Goal: Information Seeking & Learning: Learn about a topic

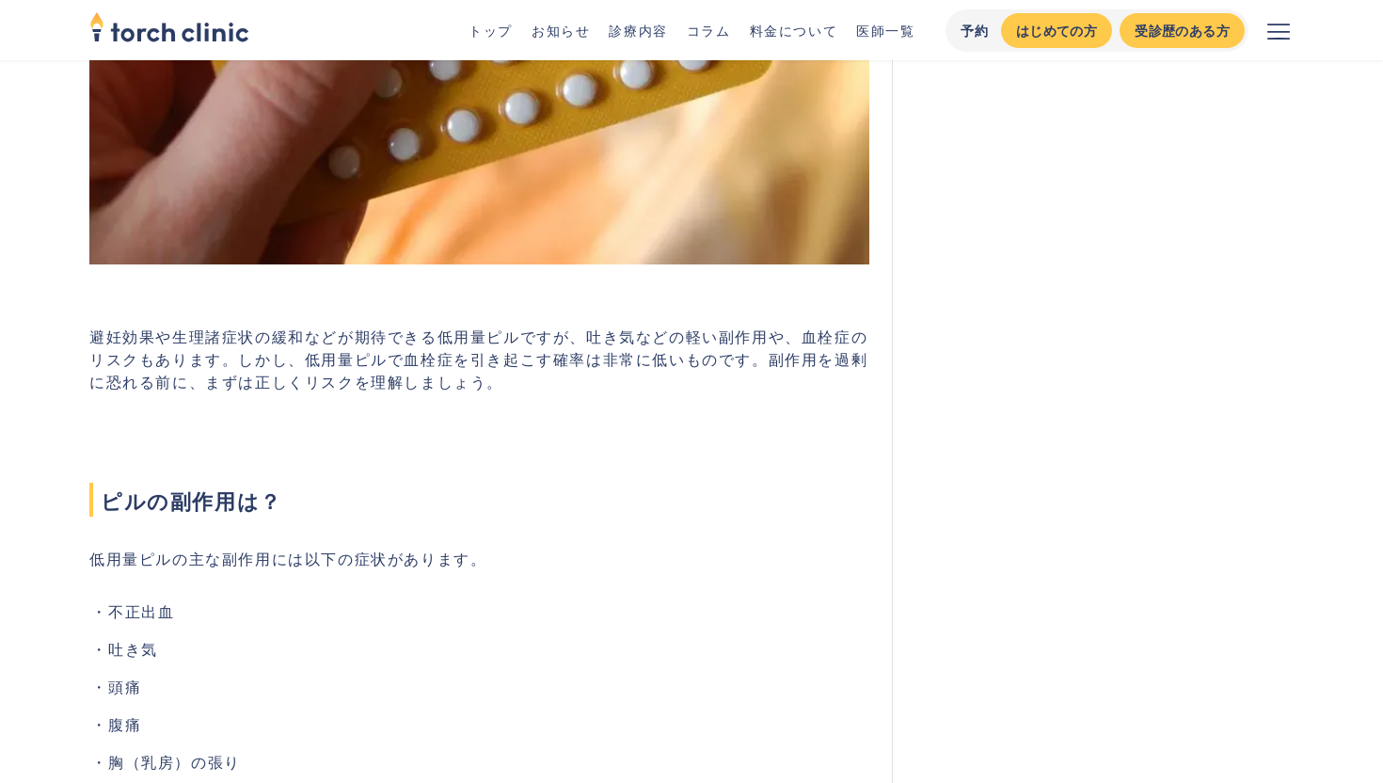
scroll to position [883, 0]
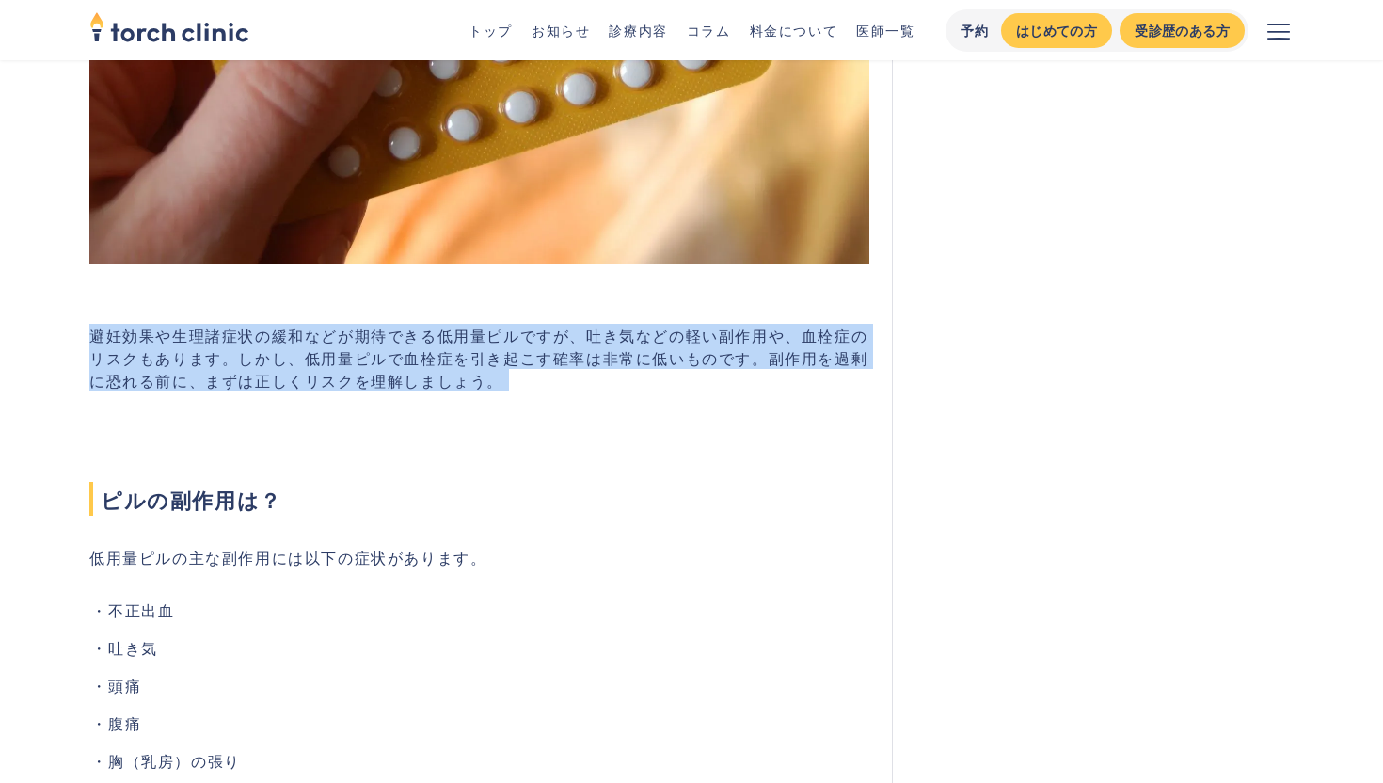
drag, startPoint x: 88, startPoint y: 333, endPoint x: 369, endPoint y: 488, distance: 320.4
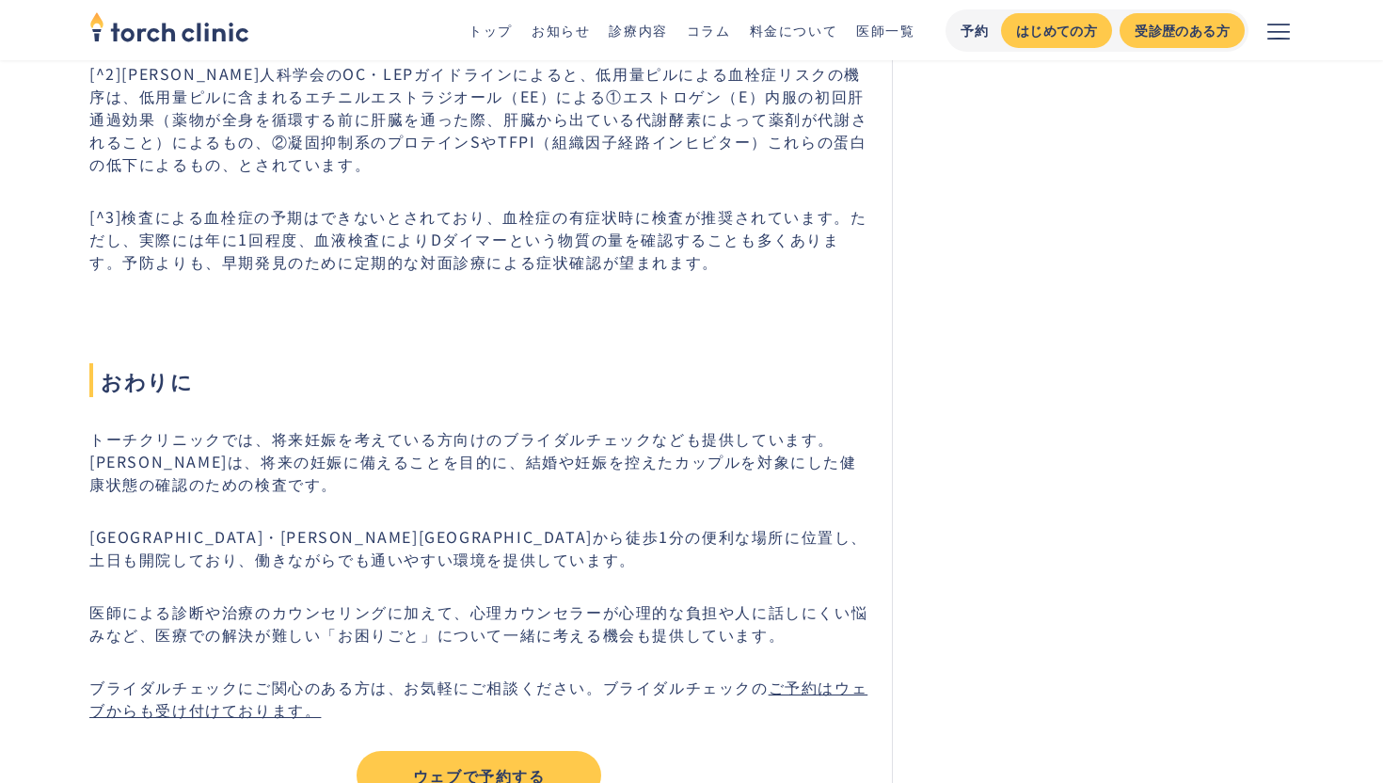
scroll to position [5119, 0]
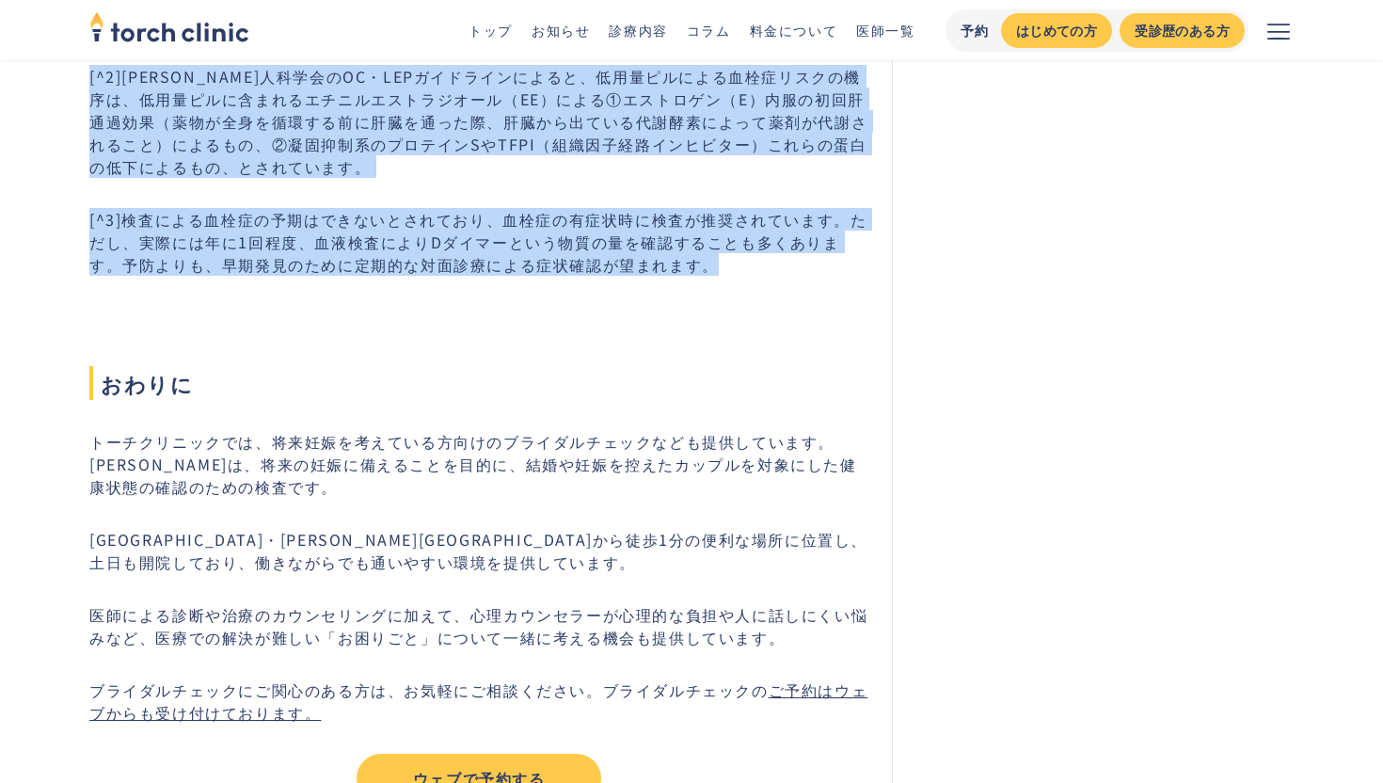
click at [751, 276] on p "[^3]検査による血栓症の予期はできないとされており、血栓症の有症状時に検査が推奨されています。ただし、実際には年に1回程度、血液検査によりDダイマーという物…" at bounding box center [479, 242] width 780 height 68
copy div "loremipsumdolorsitametconsect、adipiscingel、seddoeiusmod。tem、incididuntutlaboree…"
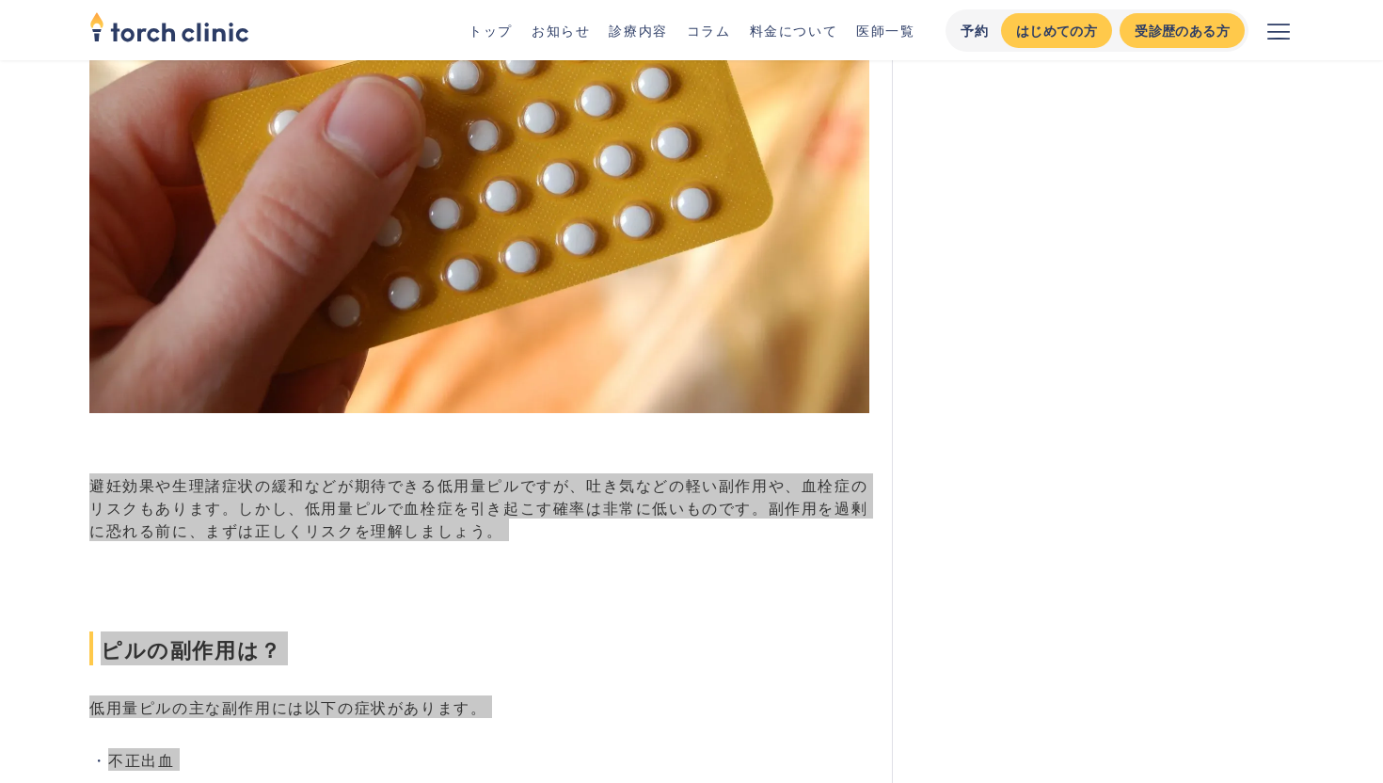
scroll to position [847, 0]
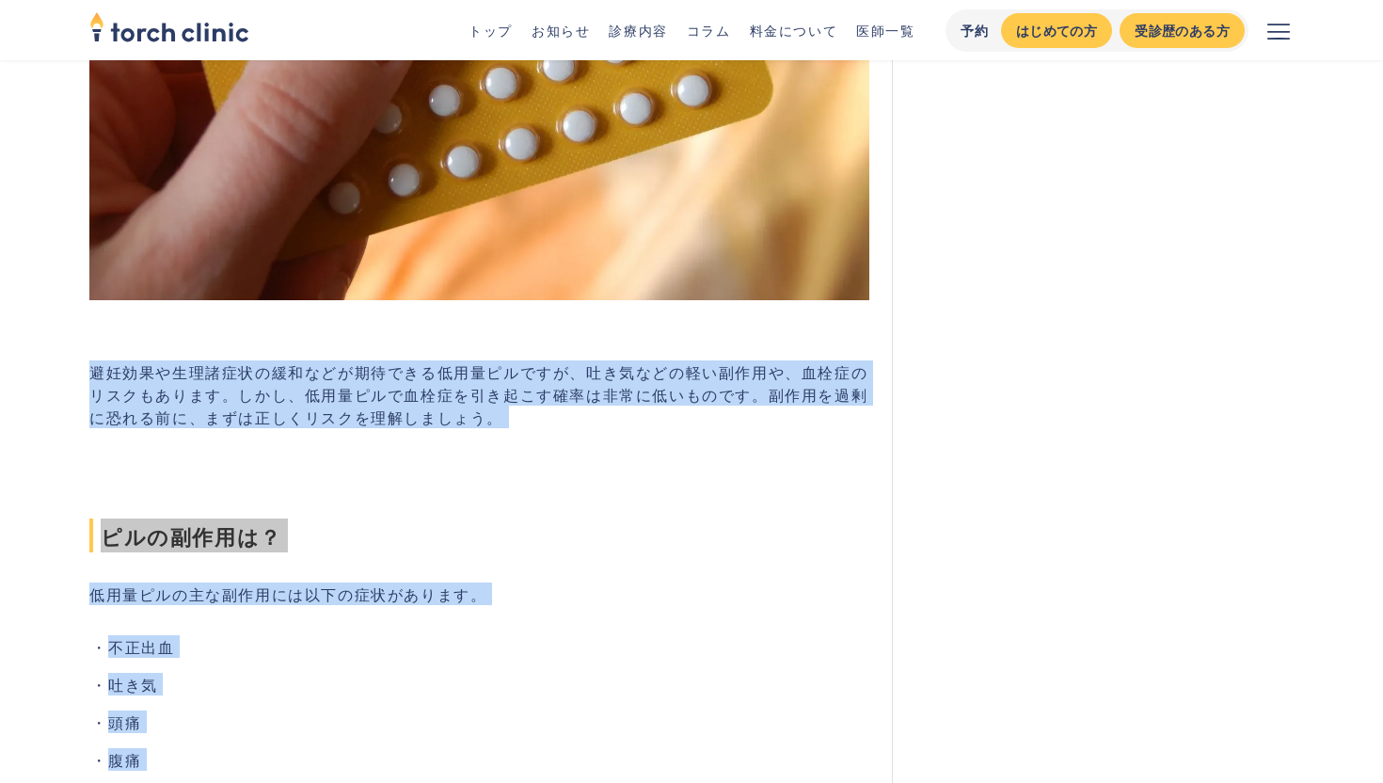
click at [487, 513] on h2 "ピルの副作用は？" at bounding box center [479, 503] width 780 height 98
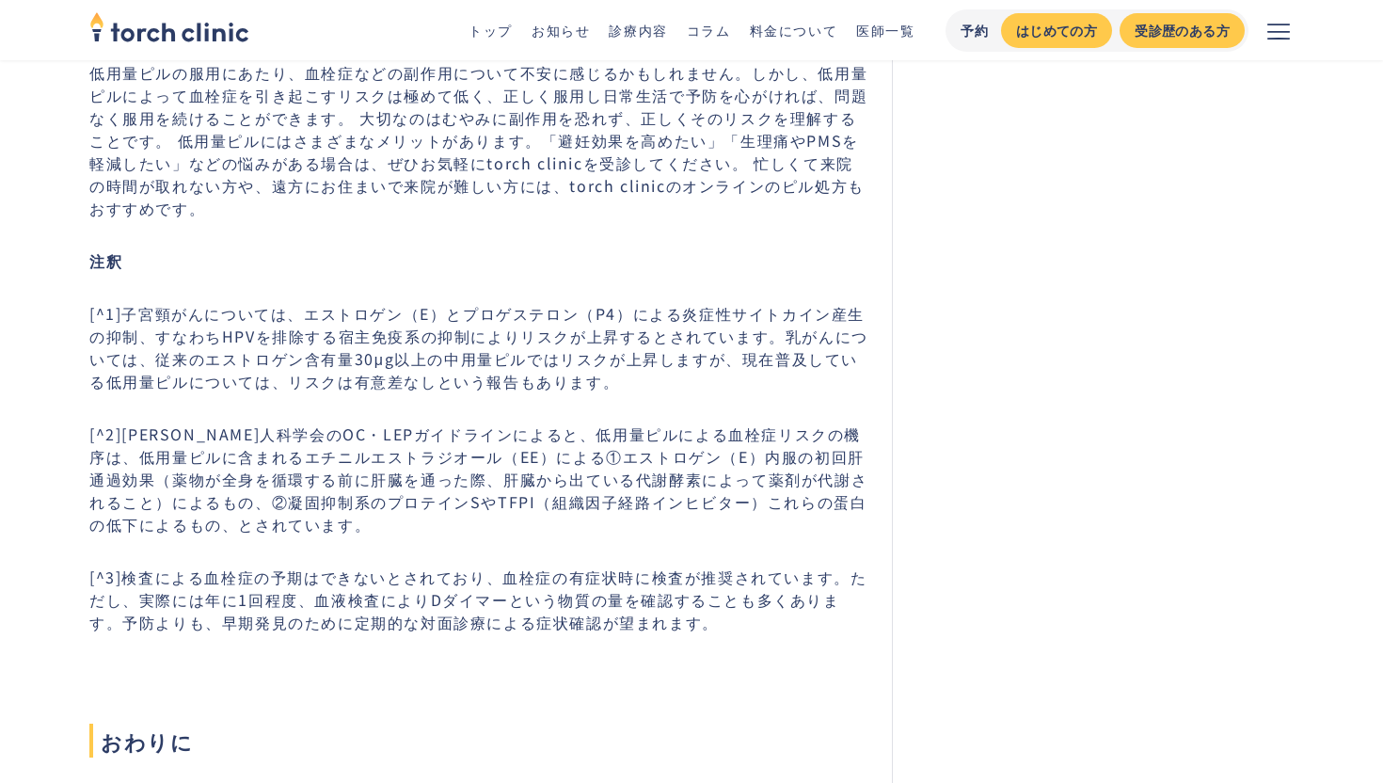
scroll to position [4760, 0]
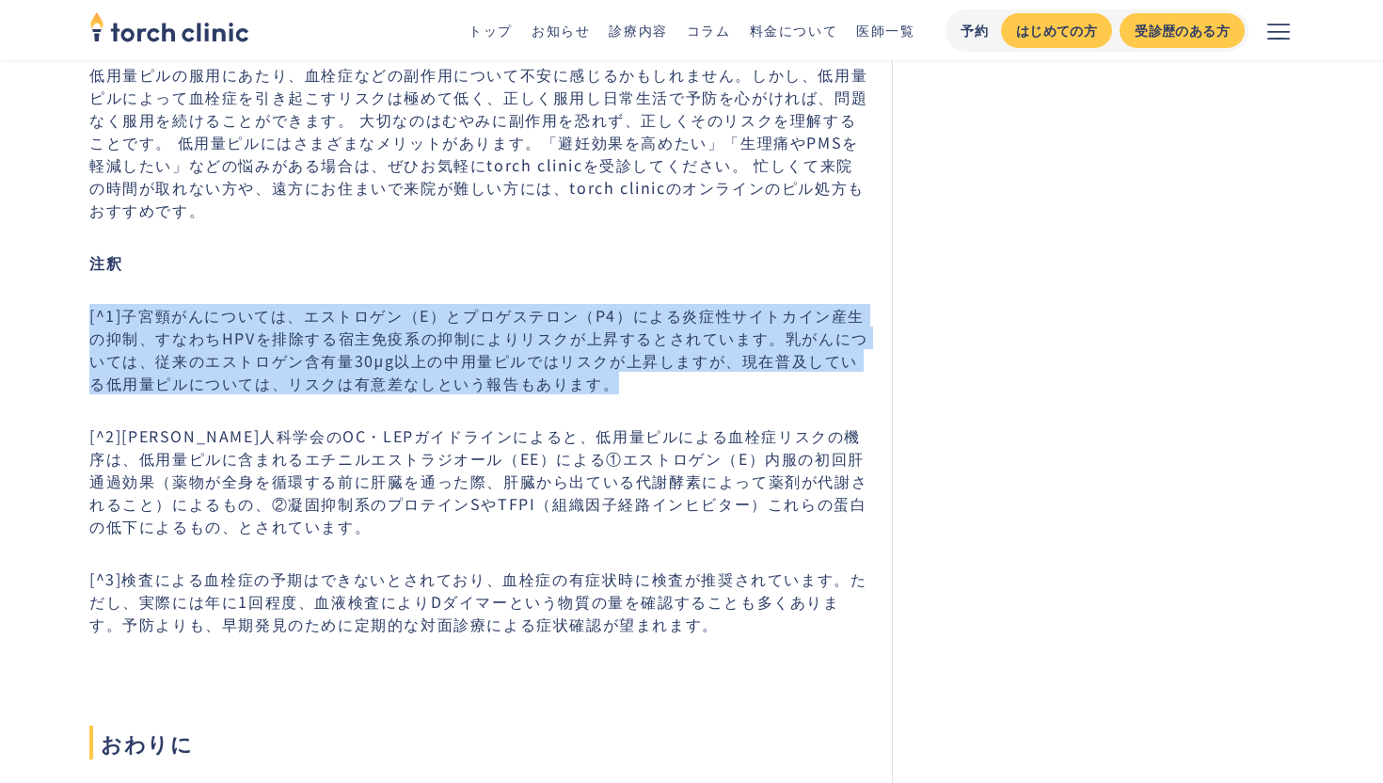
drag, startPoint x: 87, startPoint y: 324, endPoint x: 671, endPoint y: 383, distance: 587.2
copy p "[^1]子宮頸がんについては、エストロゲン（E）とプロゲステロン（P4）による炎症性サイトカイン産生の抑制、すなわちHPVを排除する宿主免疫系の抑制によりリス…"
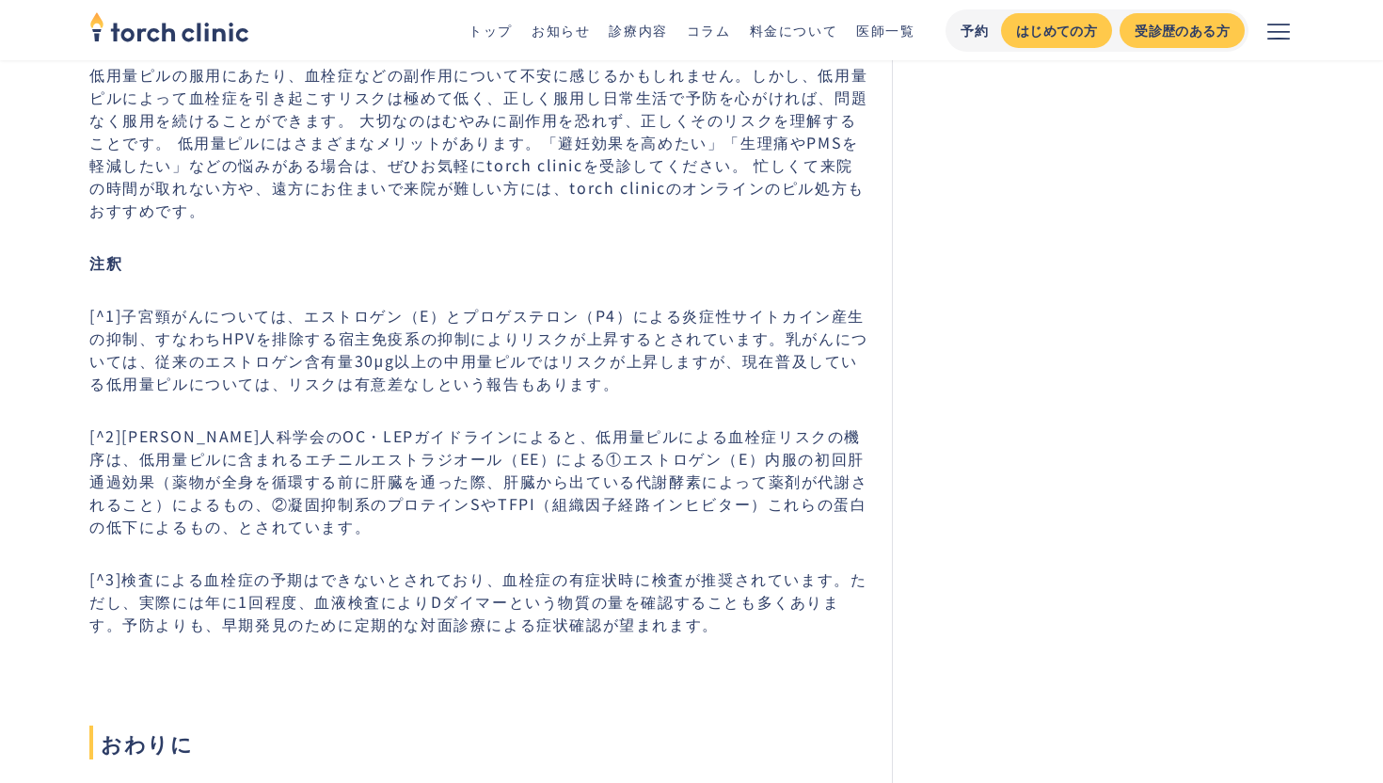
click at [528, 485] on p "[^2][PERSON_NAME]人科学会のOC・LEPガイドラインによると、低用量ピルによる血栓症リスクの機序は、低用量ピルに含まれるエチニルエストラジオー…" at bounding box center [479, 480] width 780 height 113
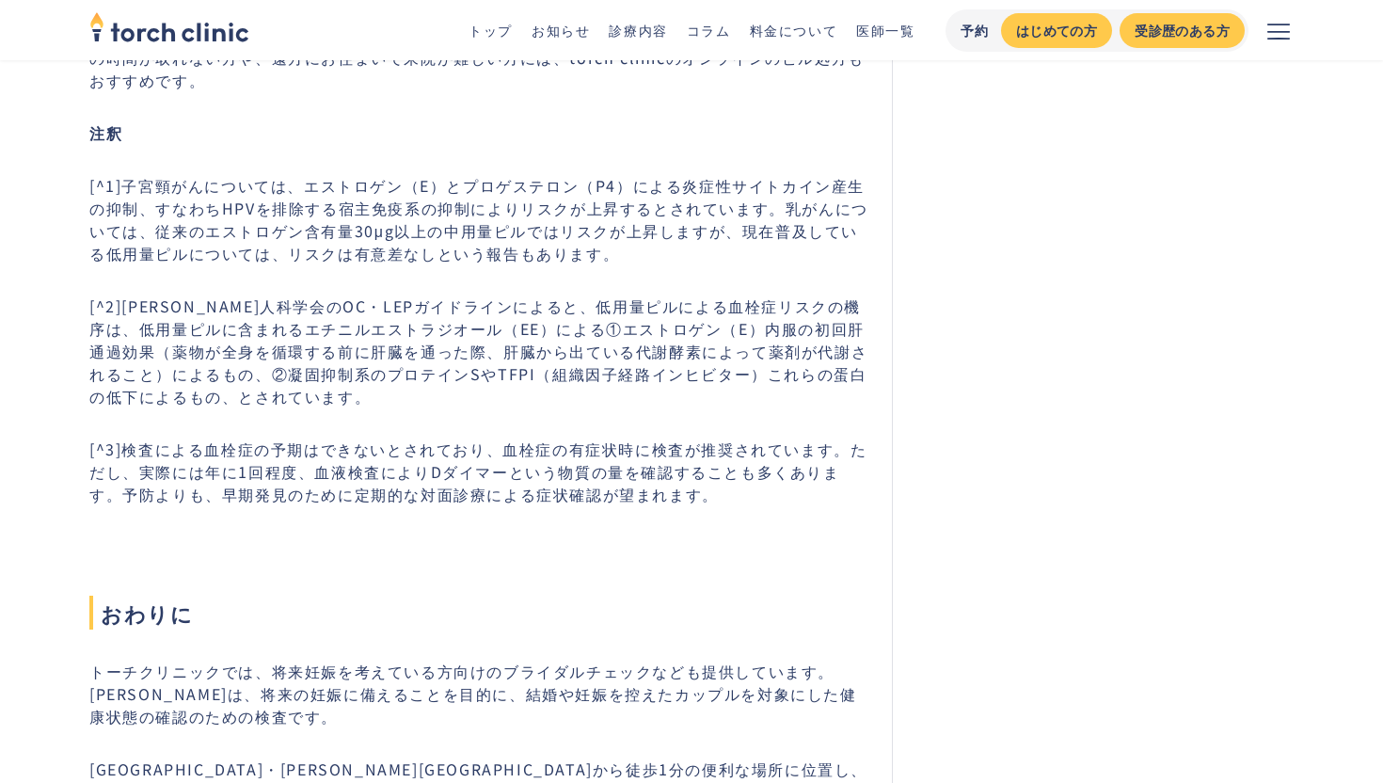
scroll to position [4872, 0]
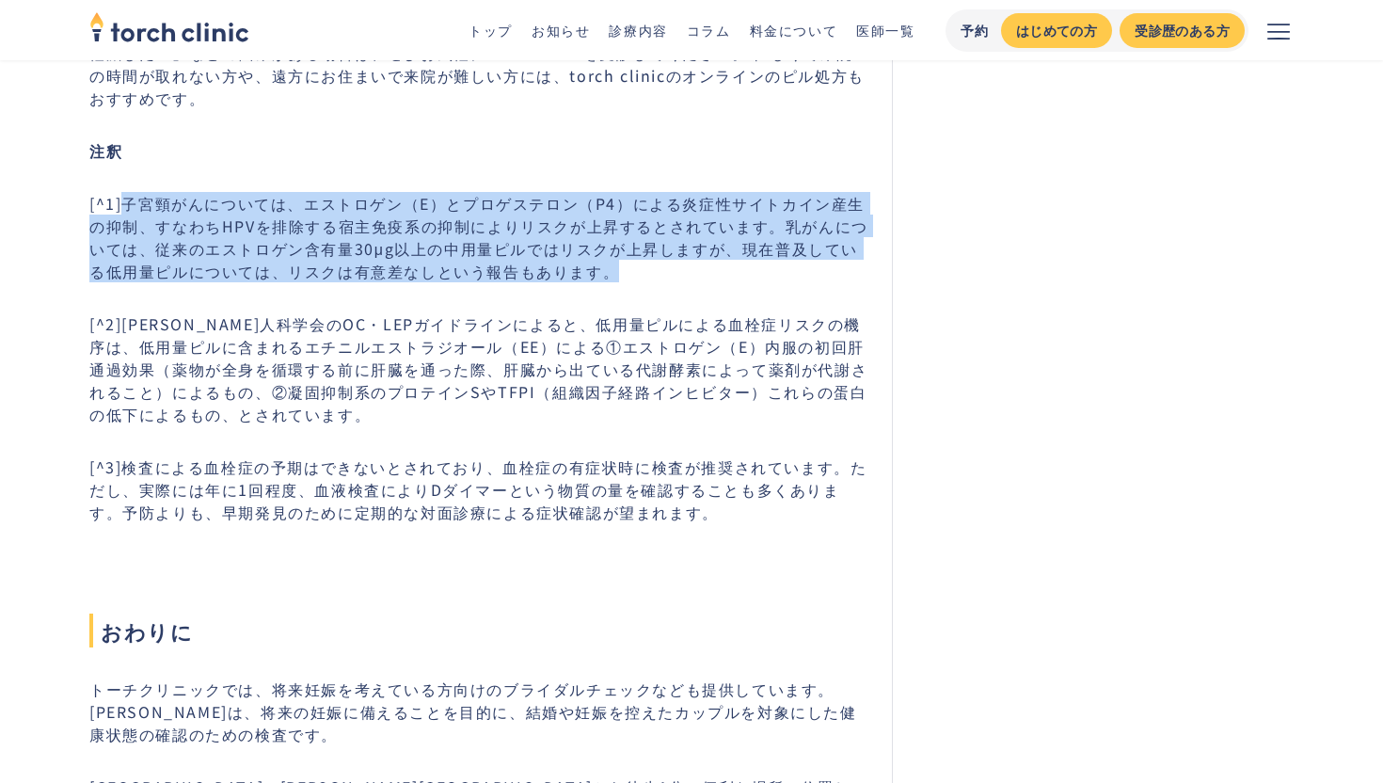
drag, startPoint x: 124, startPoint y: 212, endPoint x: 671, endPoint y: 274, distance: 550.1
click at [671, 274] on p "[^1]子宮頸がんについては、エストロゲン（E）とプロゲステロン（P4）による炎症性サイトカイン産生の抑制、すなわちHPVを排除する宿主免疫系の抑制によりリス…" at bounding box center [479, 237] width 780 height 90
copy p "子宮頸がんについては、エストロゲン（E）とプロゲステロン（P4）による炎症性サイトカイン産生の抑制、すなわちHPVを排除する宿主免疫系の抑制によりリスクが上昇…"
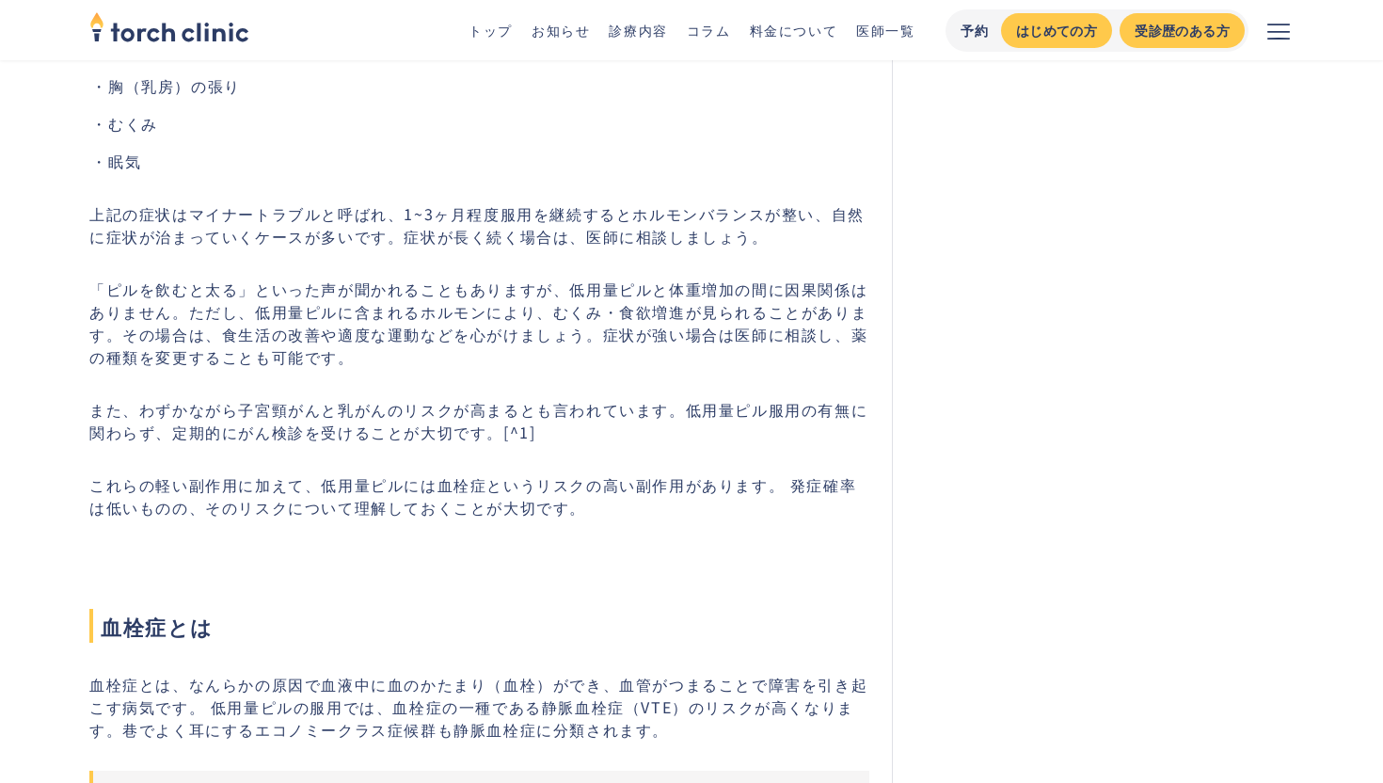
scroll to position [1561, 0]
click at [751, 504] on p "これらの軽い副作用に加えて、低用量ピルには血栓症というリスクの高い副作用があります。 発症確率は低いものの、そのリスクについて理解しておくことが大切です。" at bounding box center [479, 492] width 780 height 45
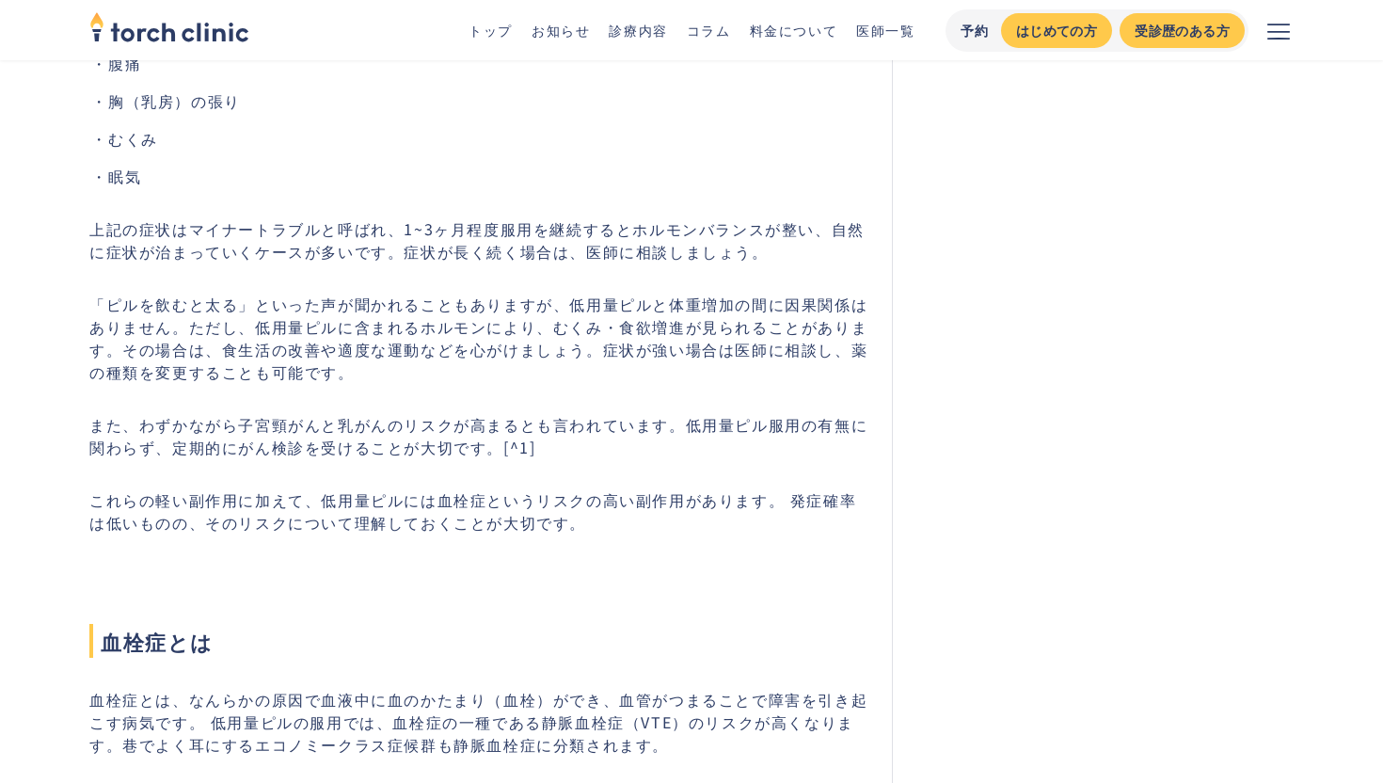
scroll to position [1539, 0]
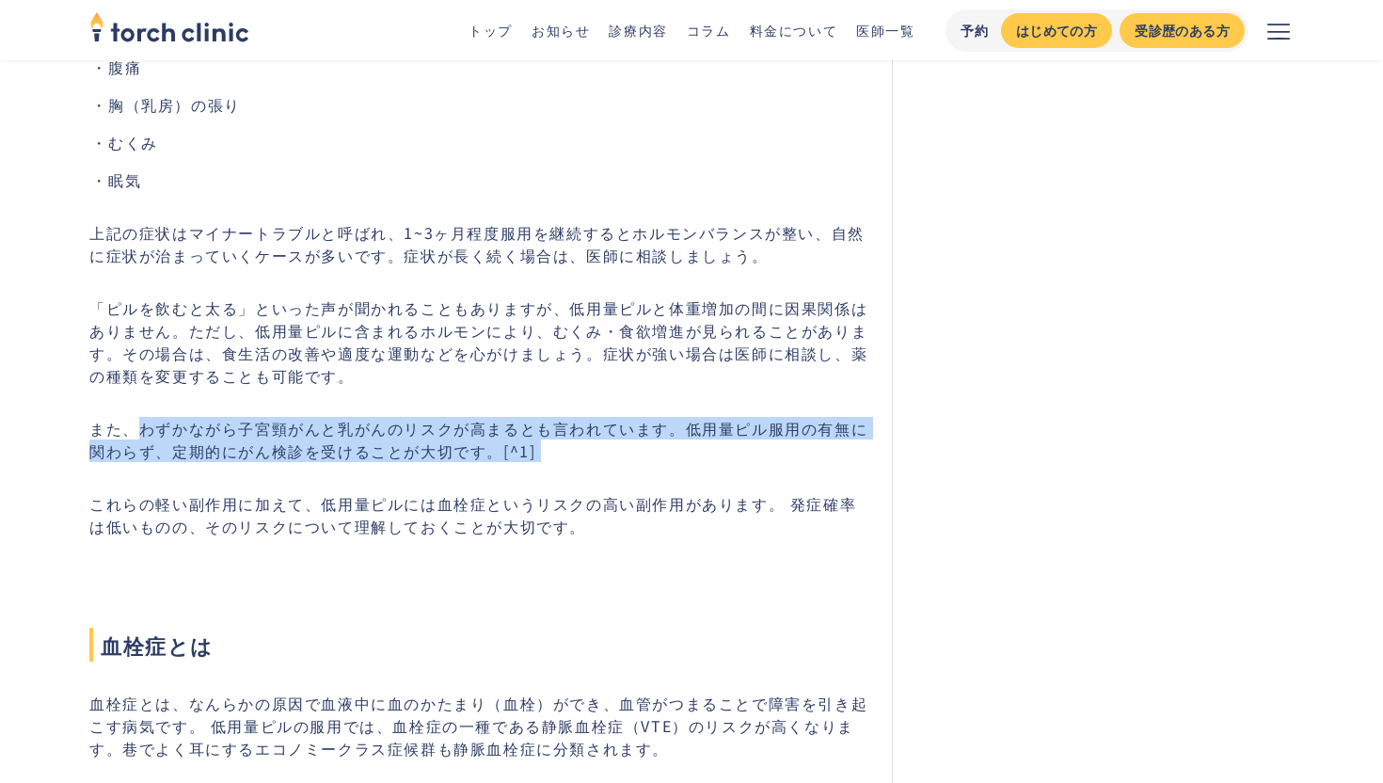
drag, startPoint x: 135, startPoint y: 440, endPoint x: 586, endPoint y: 470, distance: 452.5
copy p "わずかながら子宮頸がんと乳がんのリスクが高まるとも言われています。低用量ピル服用の有無に関わらず、定期的にがん検診を受けることが大切です。[^1]"
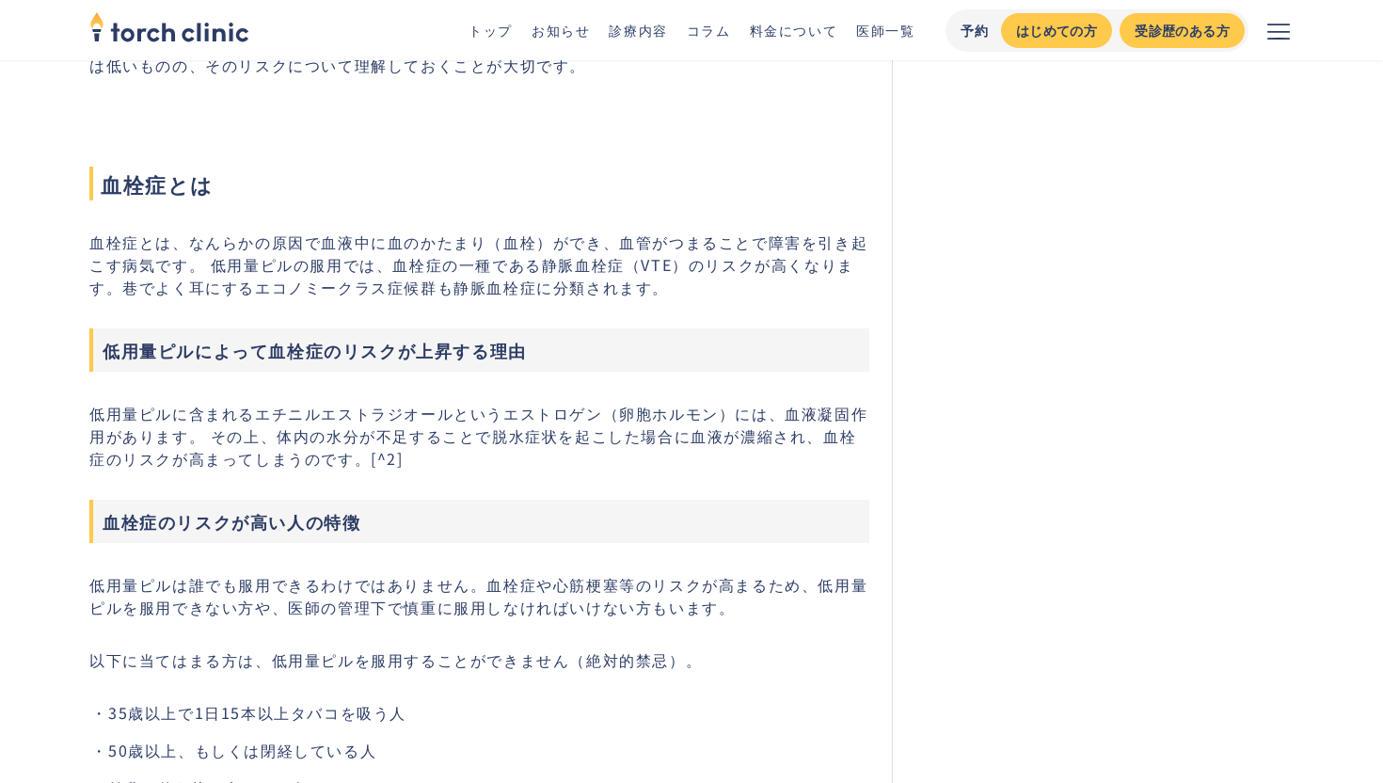
scroll to position [2003, 0]
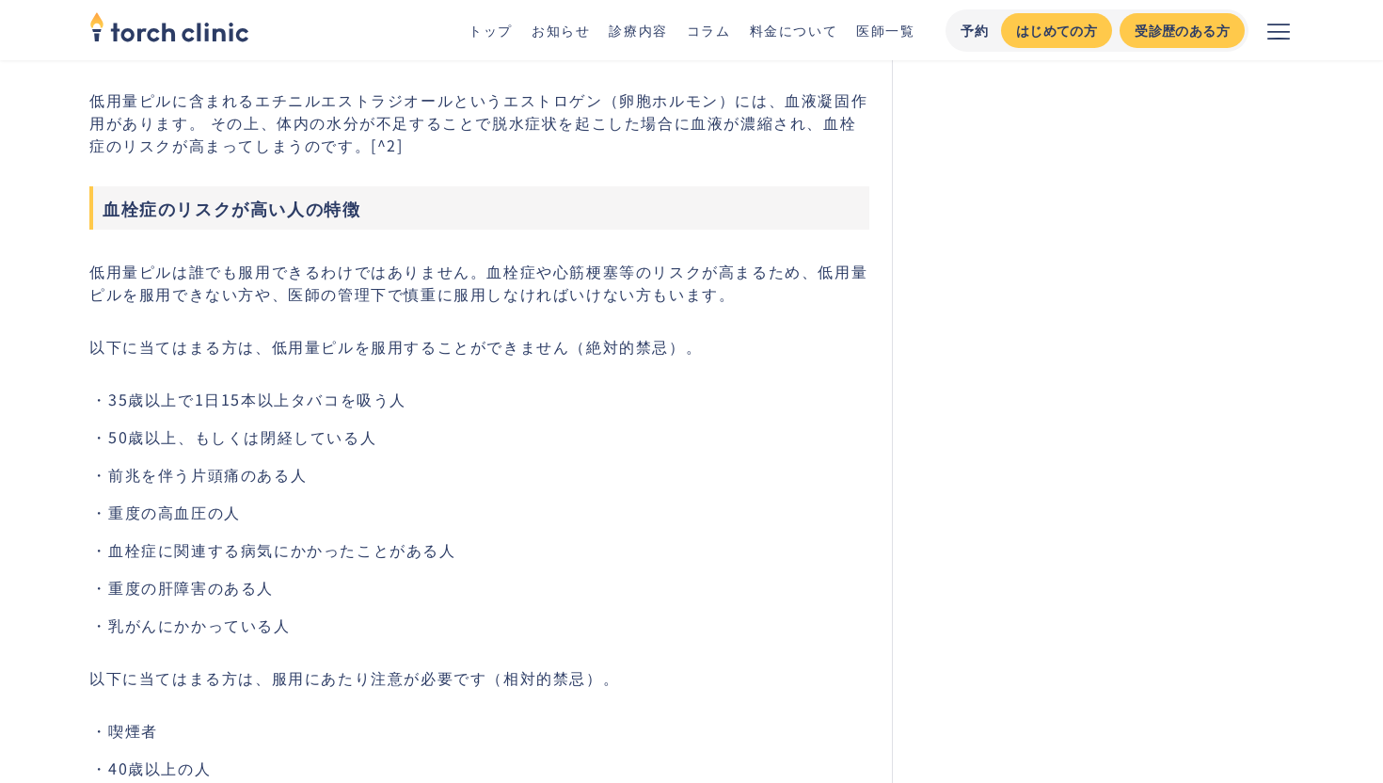
scroll to position [2329, 0]
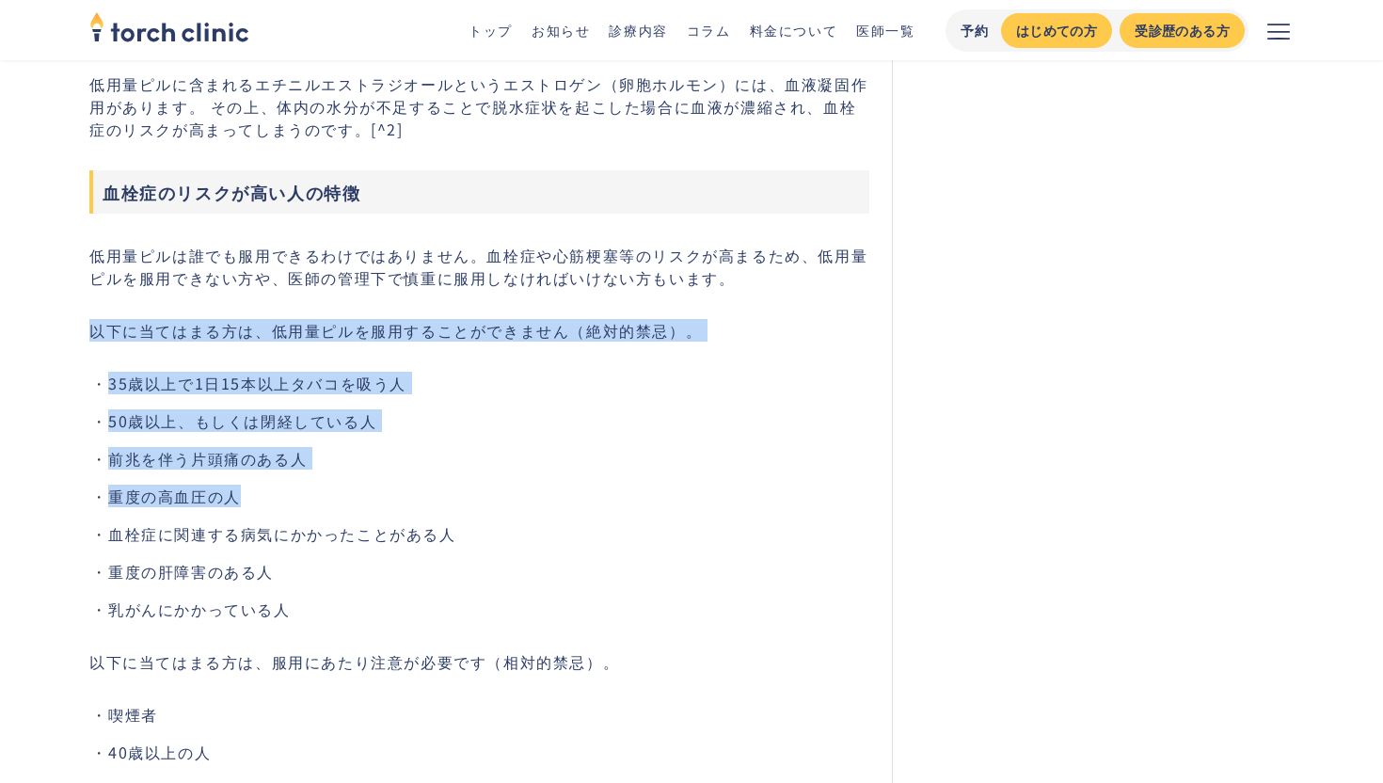
drag, startPoint x: 88, startPoint y: 333, endPoint x: 483, endPoint y: 512, distance: 432.8
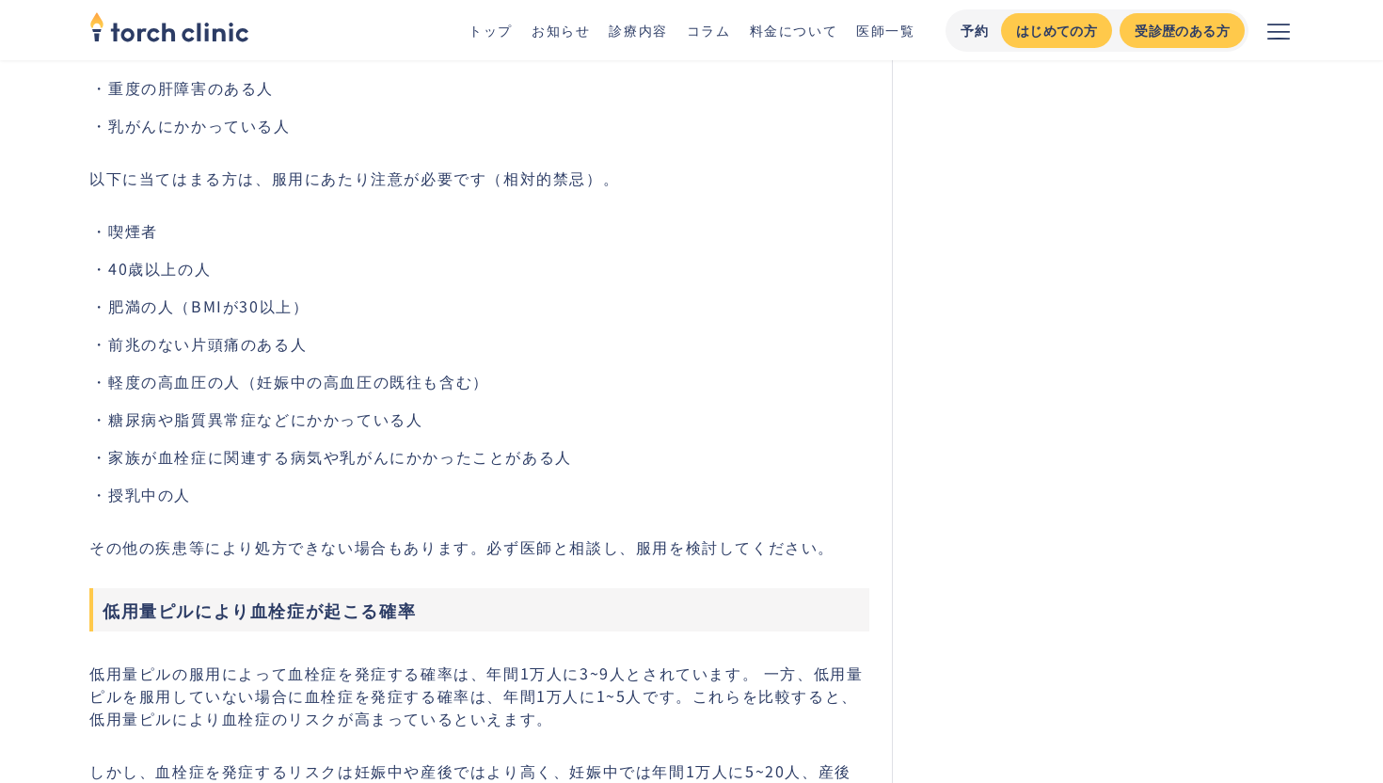
scroll to position [2816, 0]
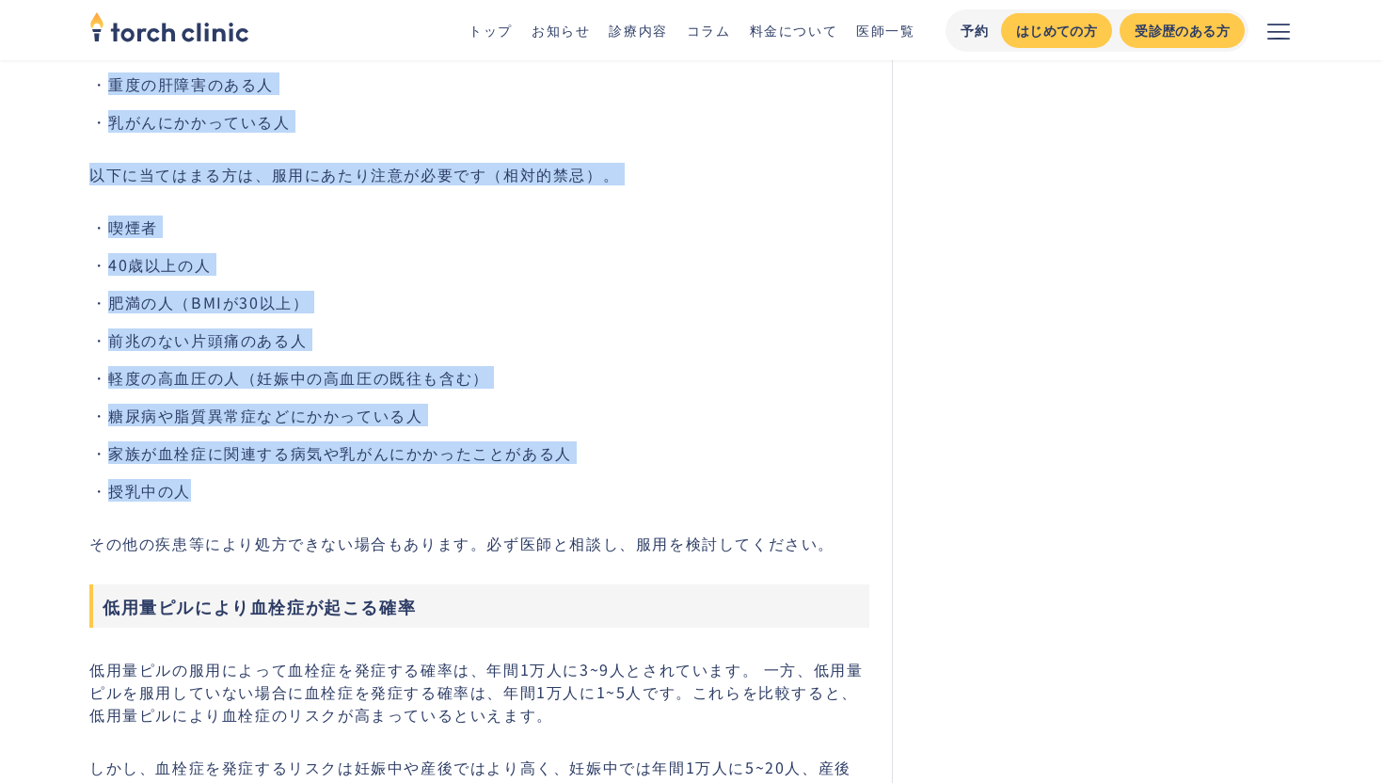
click at [484, 490] on li "授乳中の人" at bounding box center [488, 490] width 761 height 23
copy div "以下に当てはまる方は、低用量ピルを服用することができません（絶対的禁忌）。 35歳以上で1日15本以上タバコを吸う人 50歳以上、もしくは閉経している人 前兆…"
click at [731, 254] on ul "喫煙者 40歳以上の人 肥満の人（BMIが30以上） 前兆のない片頭痛のある人 軽度の高血圧の人（妊娠中の高血圧の既往も含む） 糖尿病や脂質異常症などにかかっ…" at bounding box center [479, 358] width 780 height 286
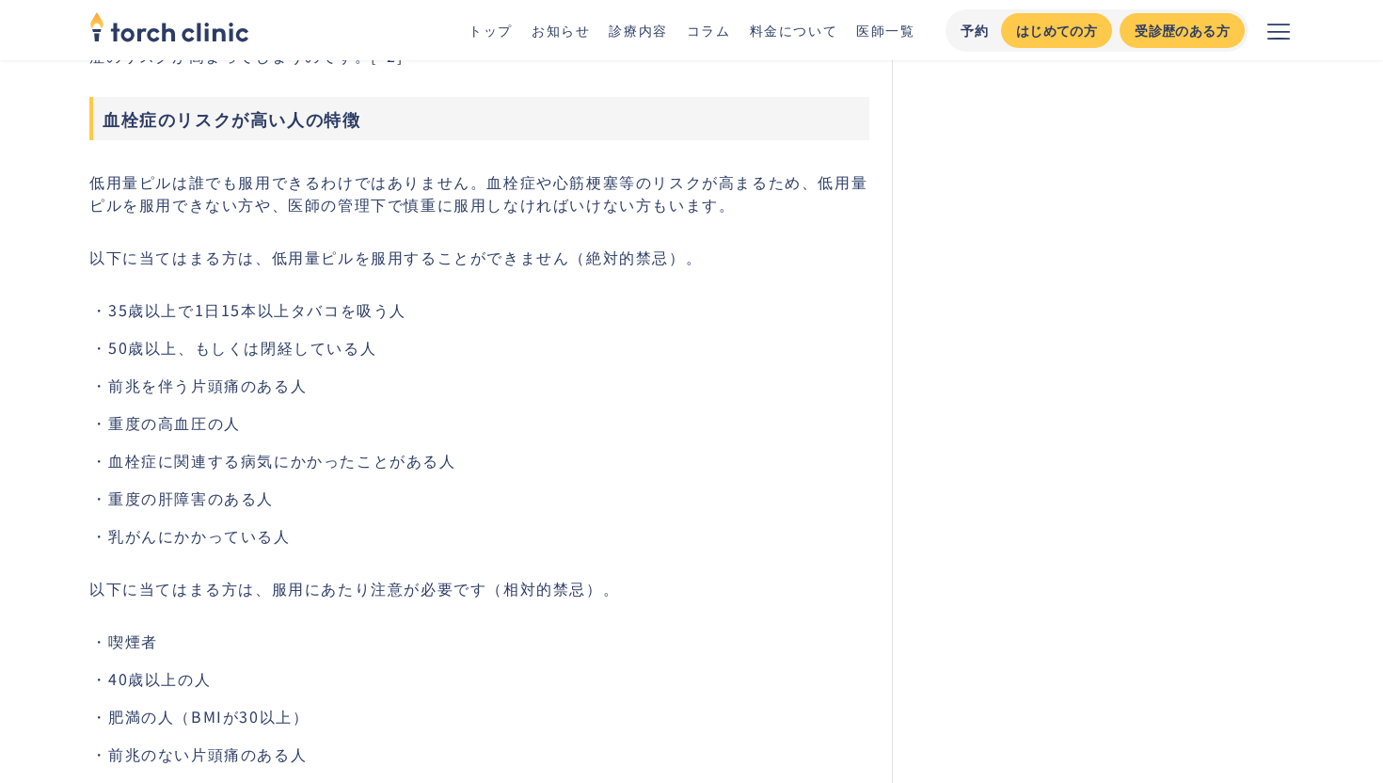
scroll to position [2398, 0]
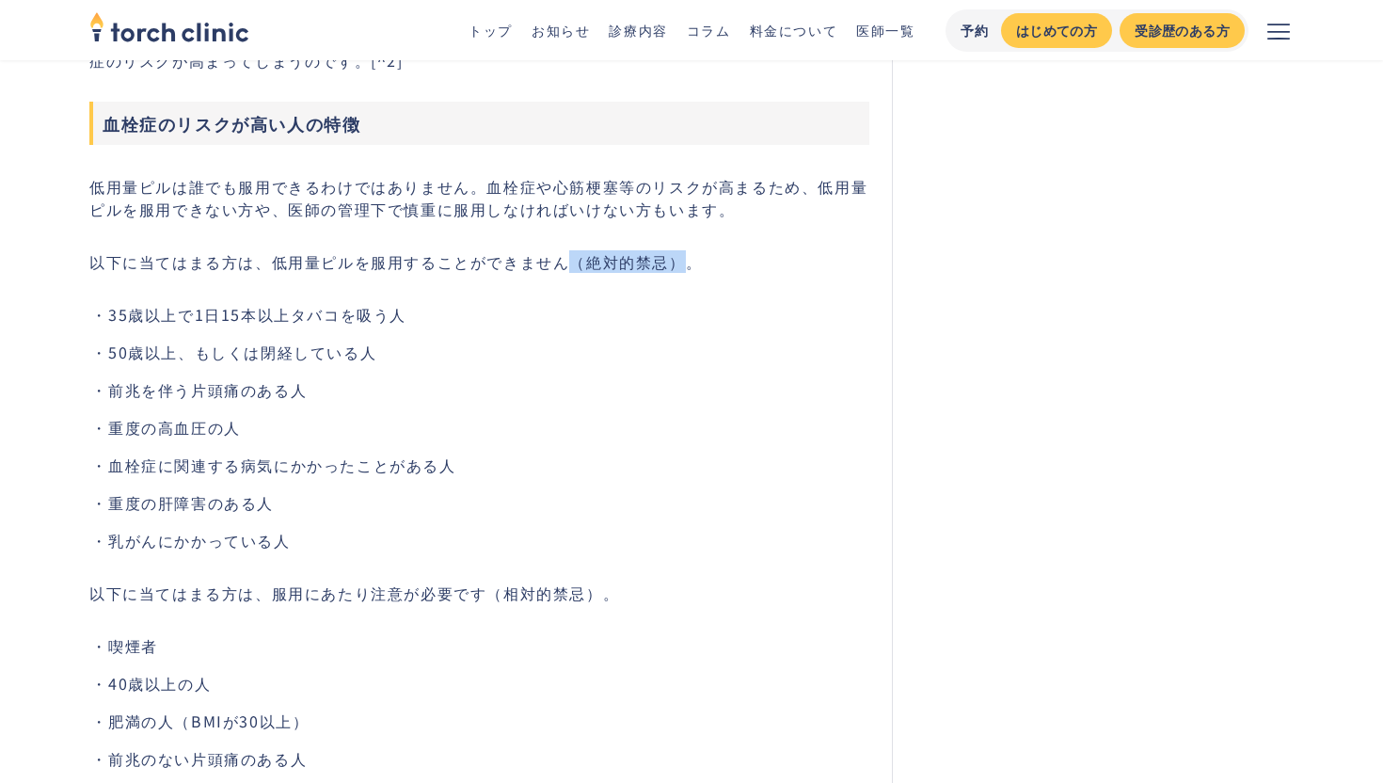
drag, startPoint x: 566, startPoint y: 272, endPoint x: 681, endPoint y: 278, distance: 115.0
click at [681, 273] on p "以下に当てはまる方は、低用量ピルを服用することができません（絶対的禁忌）。" at bounding box center [479, 261] width 780 height 23
copy p "（絶対的禁忌）"
click at [186, 471] on li "血栓症に関連する病気にかかったことがある人" at bounding box center [488, 464] width 761 height 23
drag, startPoint x: 108, startPoint y: 357, endPoint x: 401, endPoint y: 364, distance: 292.6
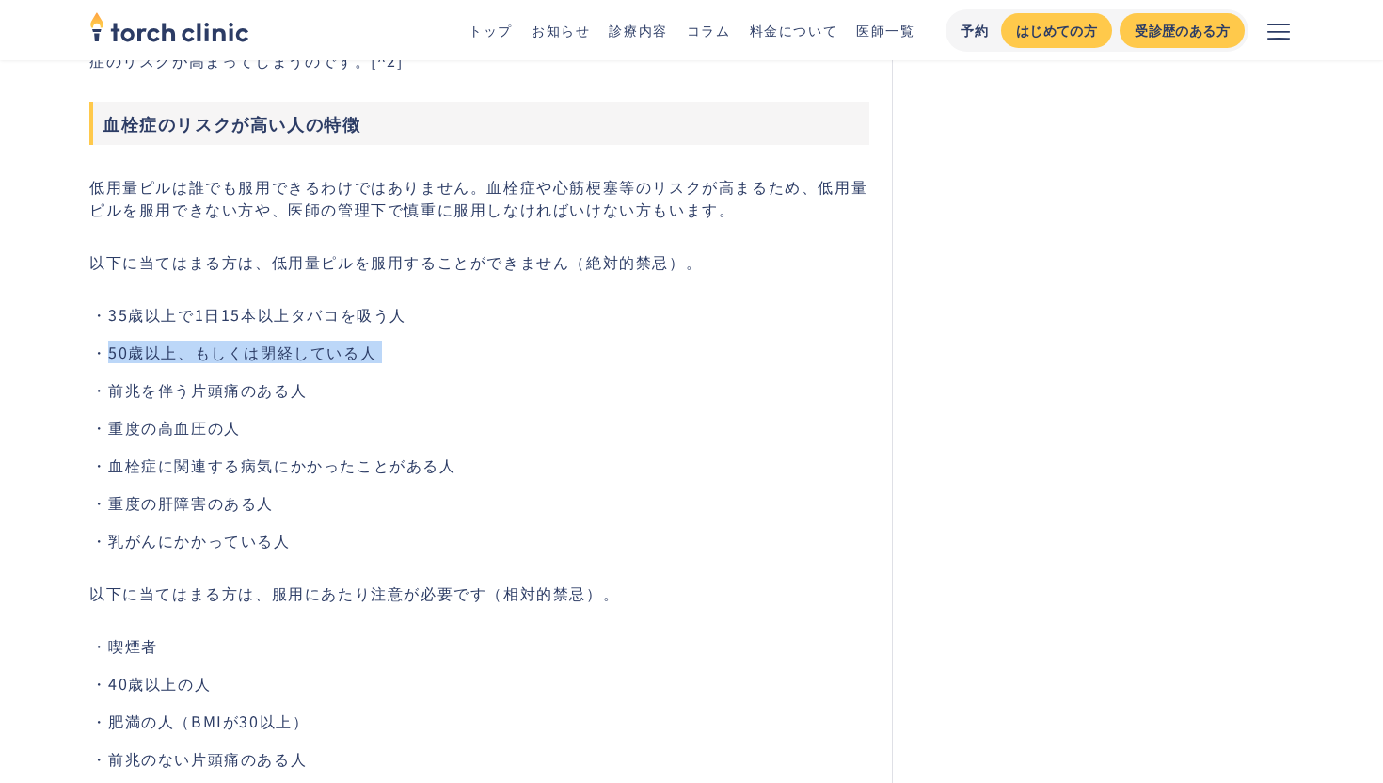
click at [401, 363] on li "50歳以上、もしくは閉経している人" at bounding box center [488, 352] width 761 height 23
copy li "50歳以上、もしくは閉経している人"
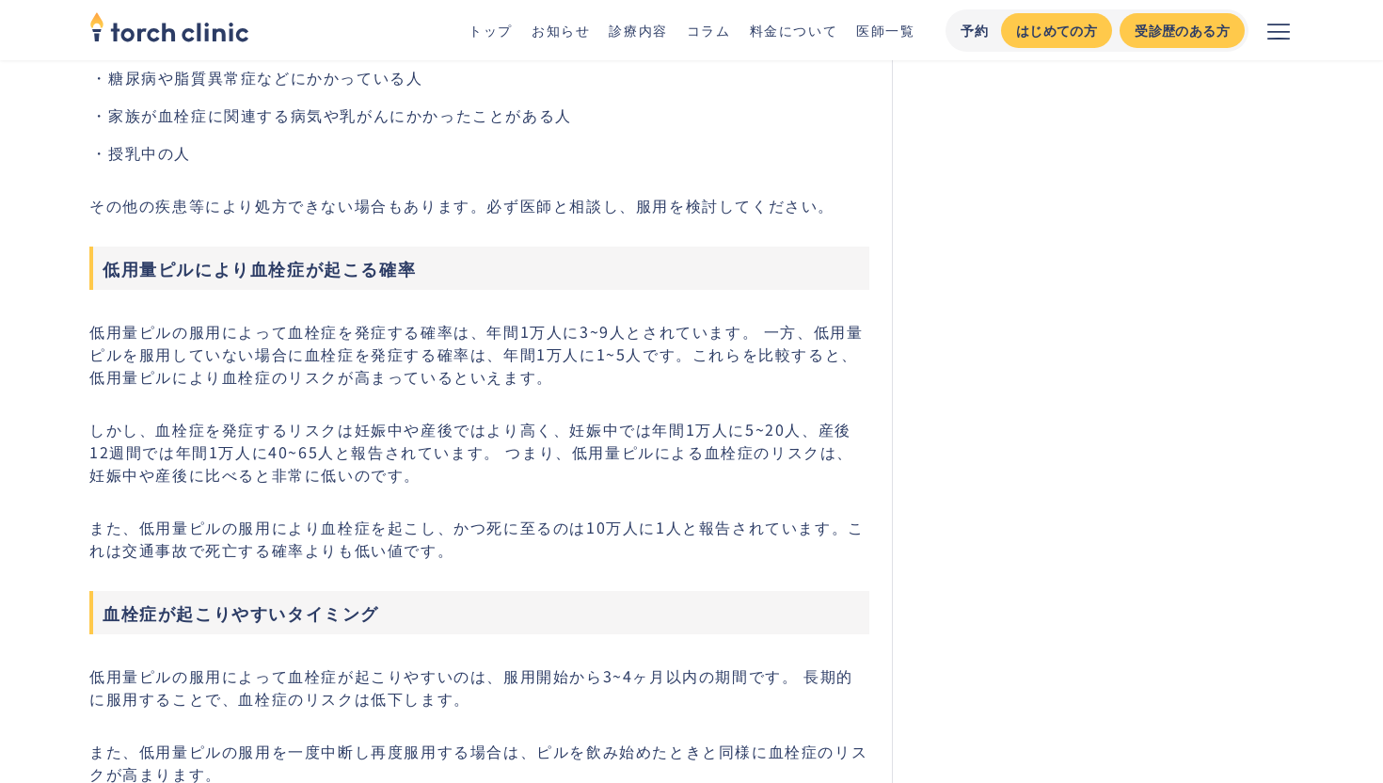
scroll to position [3156, 0]
click at [590, 546] on p "また、低用量ピルの服用により血栓症を起こし、かつ死に至るのは10万人に1人と報告されています。これは交通事故で死亡する確率よりも低い値です。" at bounding box center [479, 536] width 780 height 45
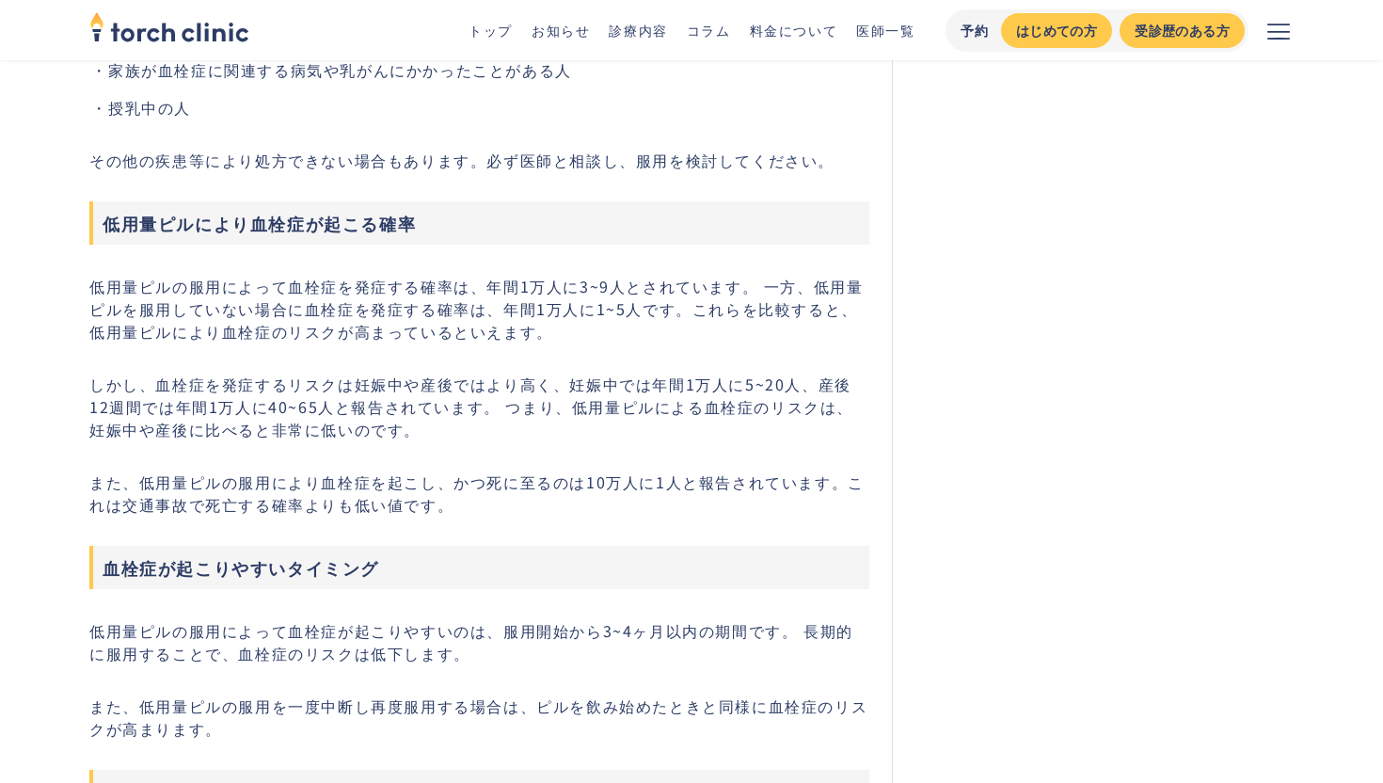
scroll to position [3203, 0]
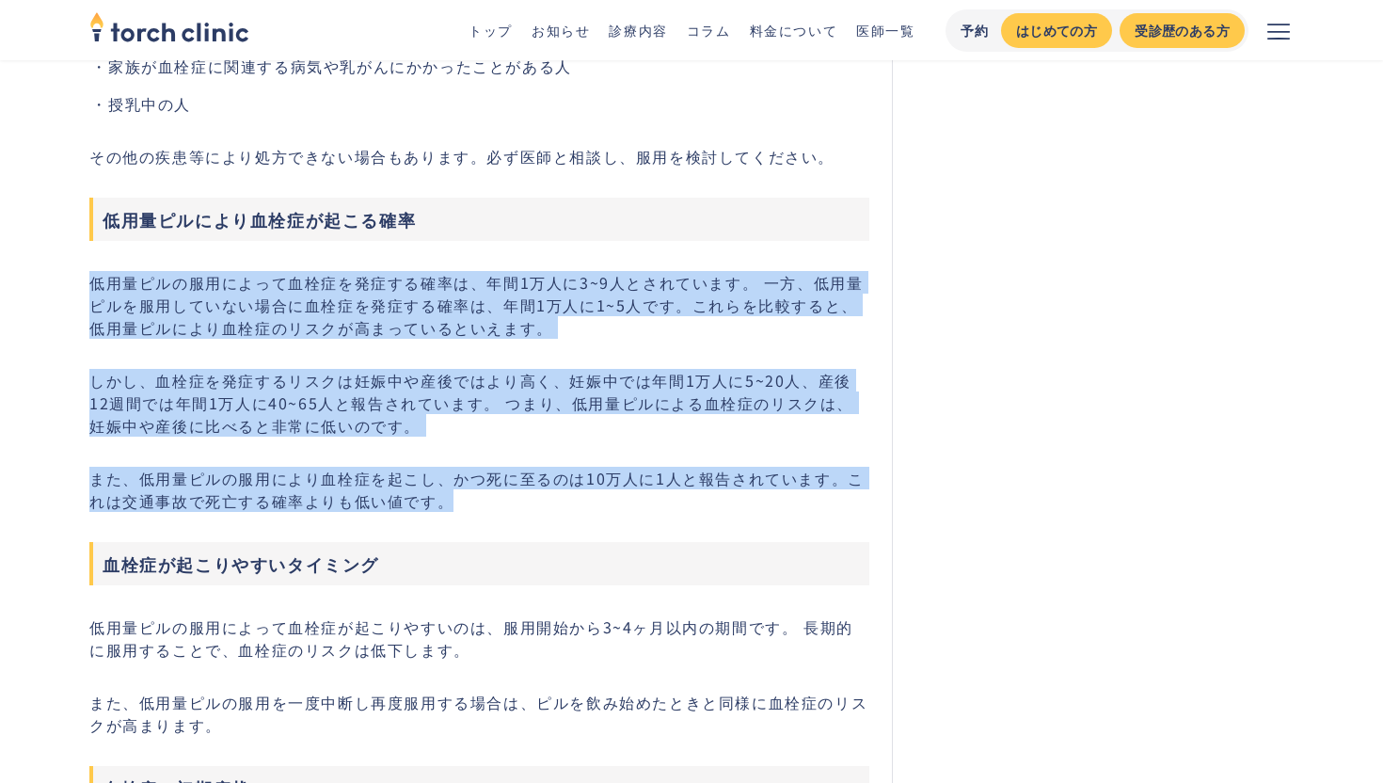
drag, startPoint x: 94, startPoint y: 290, endPoint x: 447, endPoint y: 502, distance: 411.9
click at [447, 502] on div "避妊効果や生理諸症状の緩和などが期待できる低用量ピルですが、吐き気などの軽い副作用や、血栓症のリスクもあります。しかし、低用量ピルで血栓症を引き起こす確率は非…" at bounding box center [479, 466] width 780 height 4985
copy div "低用量ピルの服用によって血栓症を発症する確率は、年間1万人に3~9人とされています。 一方、低用量ピルを服用していない場合に血栓症を発症する確率は、年間1万人…"
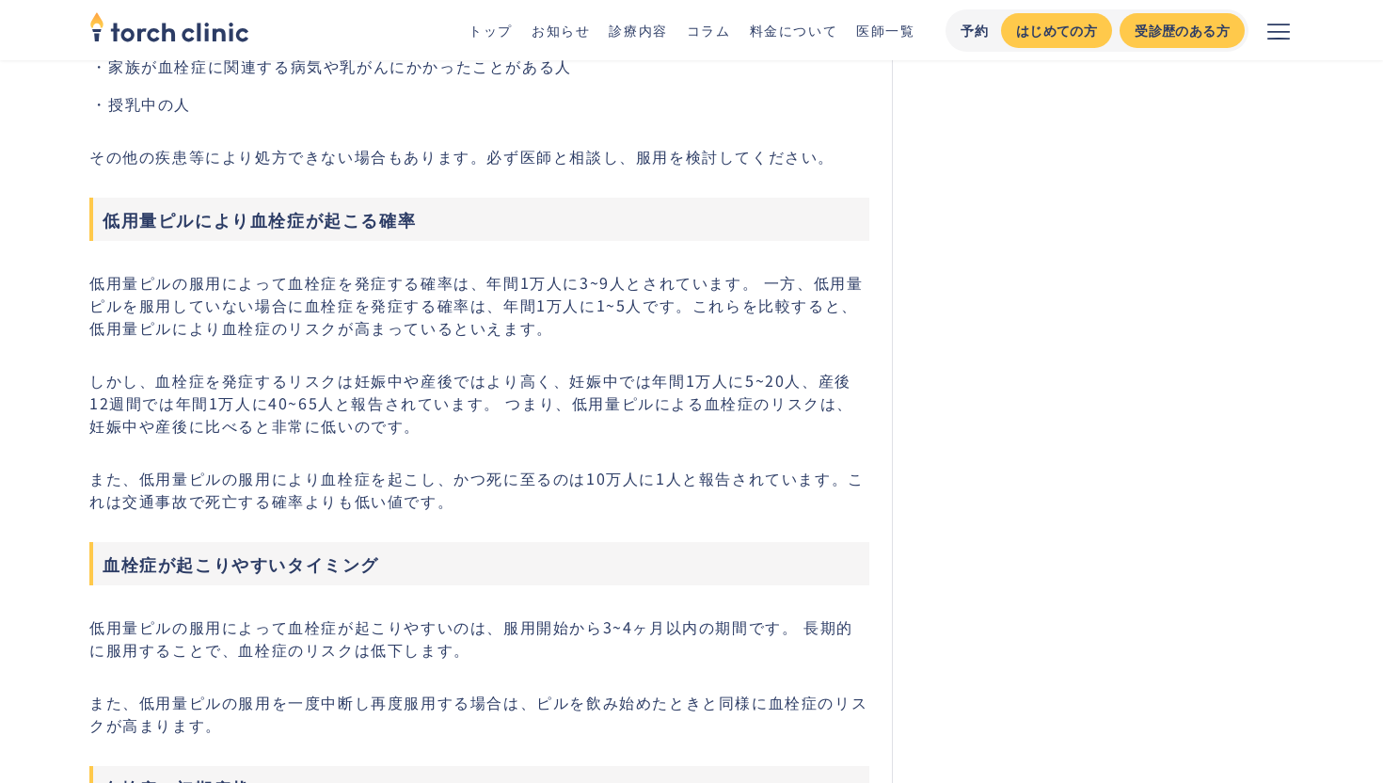
click at [147, 233] on h3 "低用量ピルにより血栓症が起こる確率" at bounding box center [479, 219] width 780 height 43
drag, startPoint x: 102, startPoint y: 230, endPoint x: 432, endPoint y: 237, distance: 330.2
click at [432, 237] on h3 "低用量ピルにより血栓症が起こる確率" at bounding box center [479, 219] width 780 height 43
copy h3 "低用量ピルにより血栓症が起こる確率"
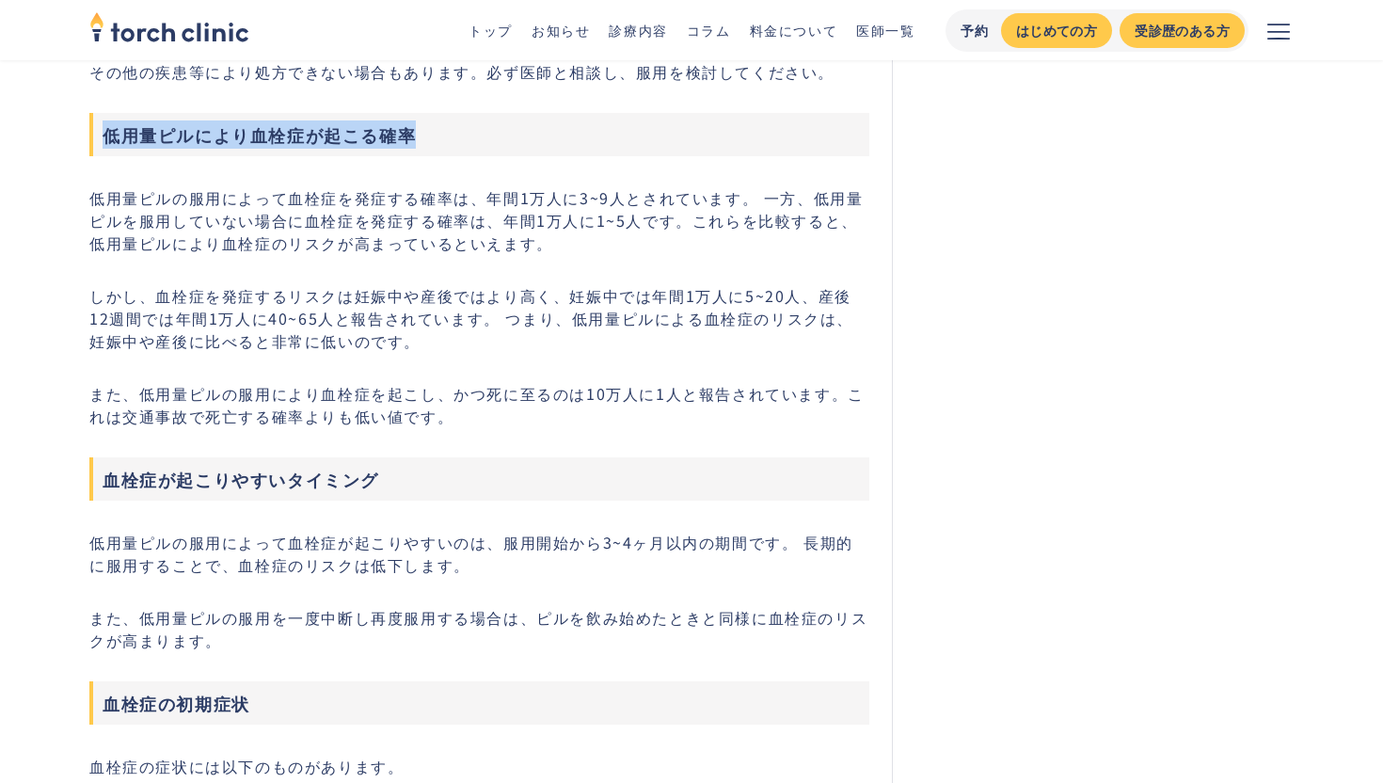
scroll to position [3277, 0]
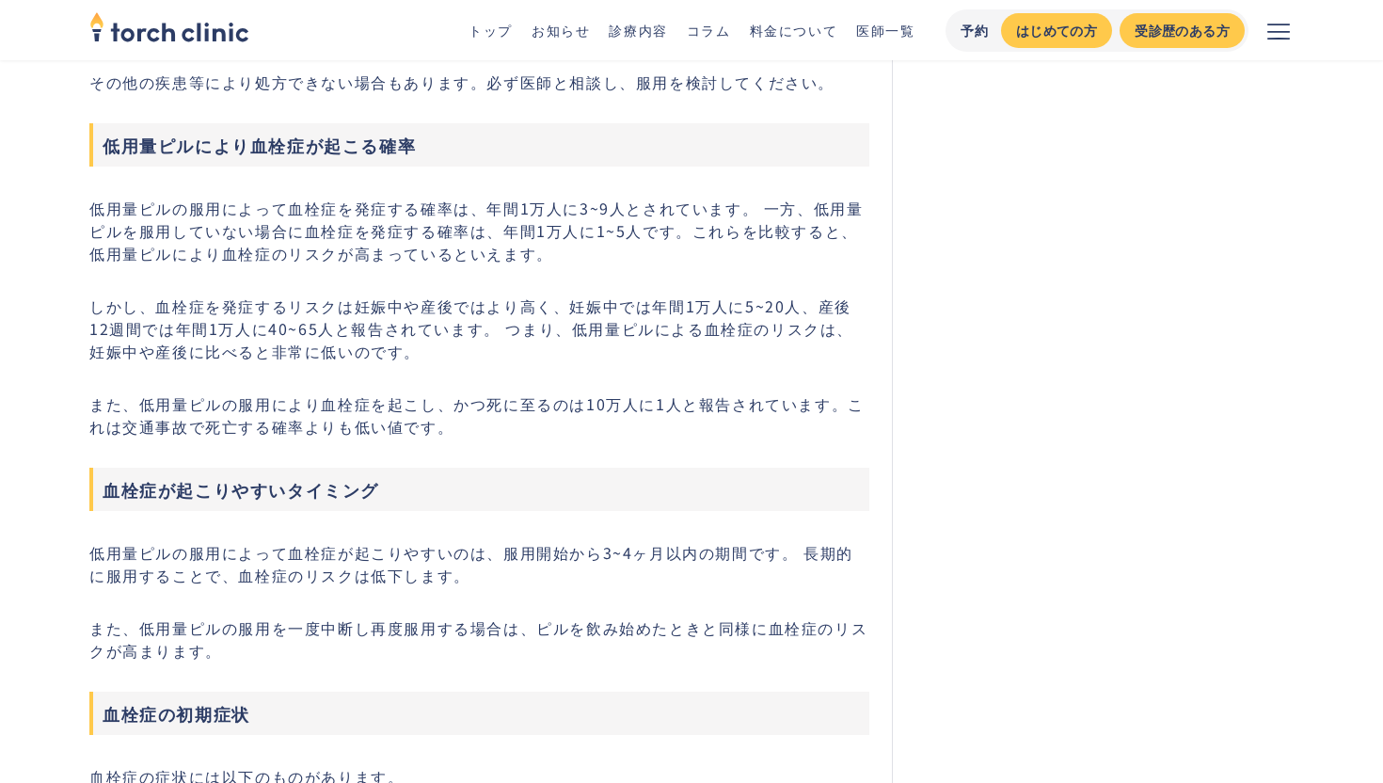
click at [673, 563] on p "低用量ピルの服用によって血栓症が起こりやすいのは、服用開始から3~4ヶ月以内の期間です。 長期的に服用することで、血栓症のリスクは低下します。" at bounding box center [479, 563] width 780 height 45
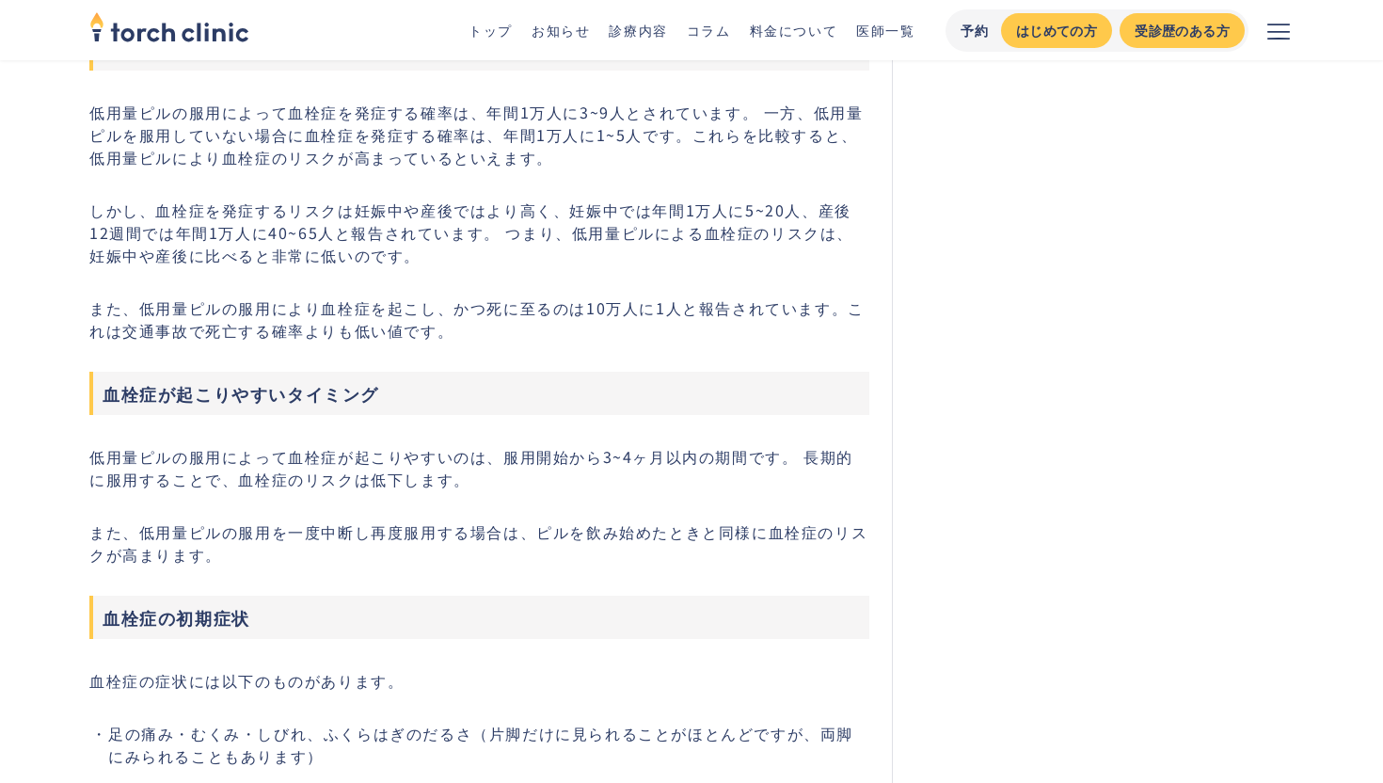
scroll to position [3684, 0]
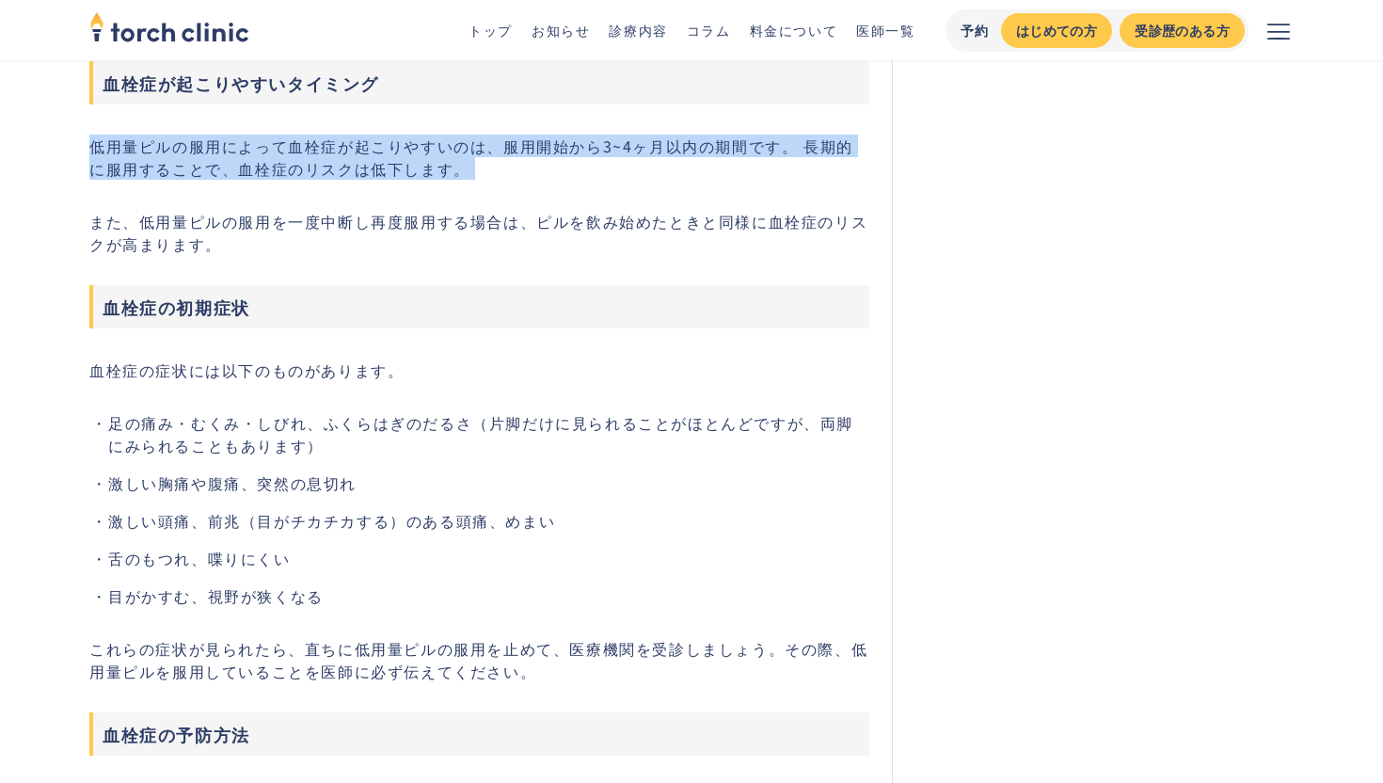
drag, startPoint x: 93, startPoint y: 150, endPoint x: 563, endPoint y: 186, distance: 470.8
copy p "低用量ピルの服用によって血栓症が起こりやすいのは、服用開始から3~4ヶ月以内の期間です。 長期的に服用することで、血栓症のリスクは低下します。"
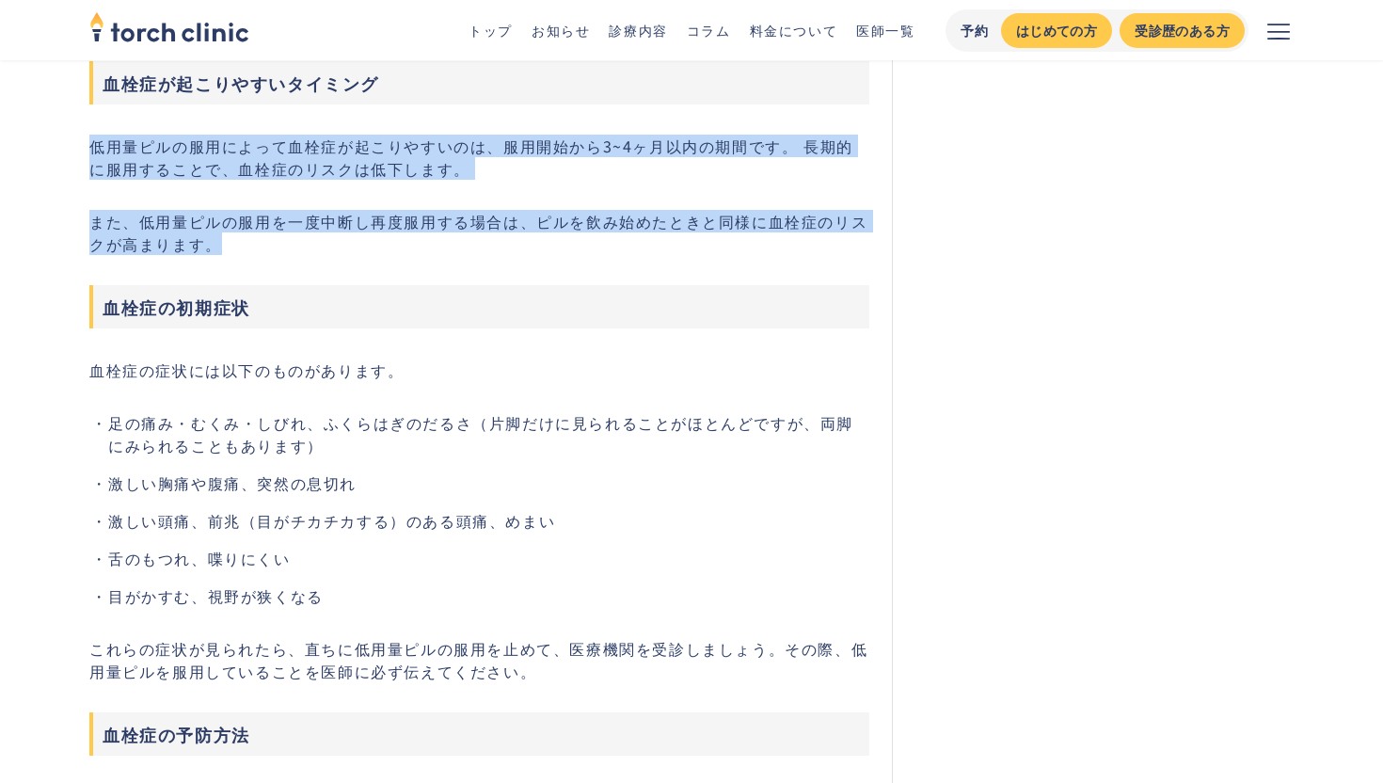
click at [579, 252] on p "また、低用量ピルの服用を一度中断し再度服用する場合は、ピルを飲み始めたときと同様に血栓症のリスクが高まります。" at bounding box center [479, 232] width 780 height 45
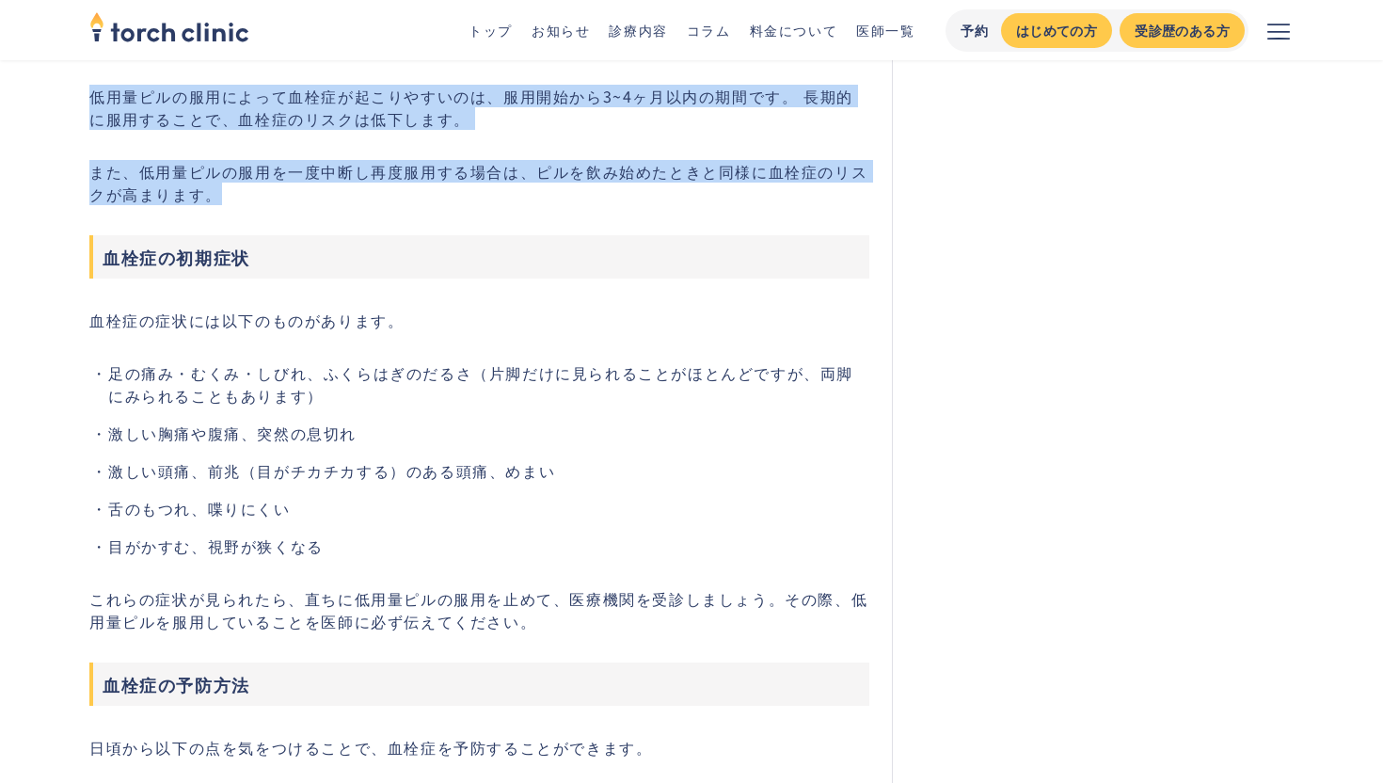
scroll to position [3728, 0]
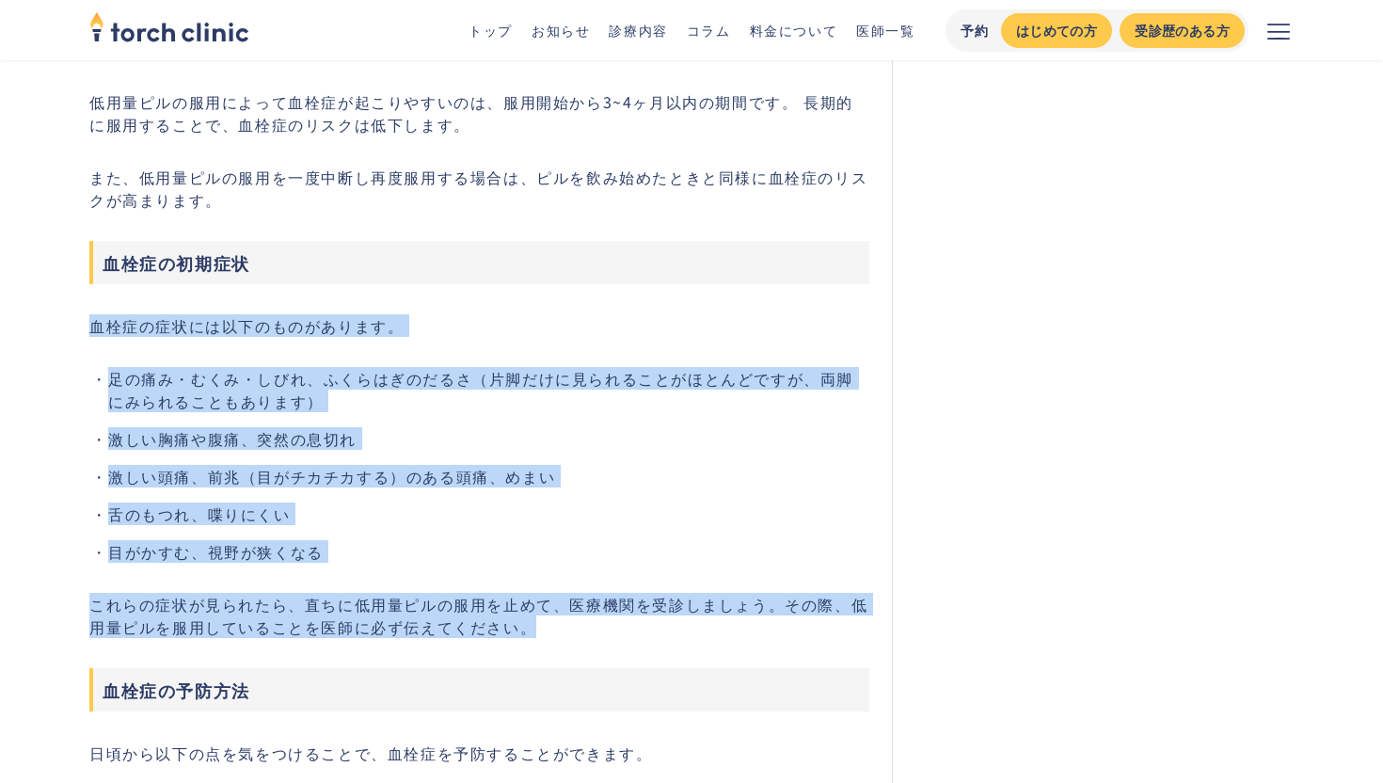
drag, startPoint x: 91, startPoint y: 332, endPoint x: 595, endPoint y: 642, distance: 591.6
click at [681, 525] on li "舌のもつれ、喋りにくい" at bounding box center [488, 513] width 761 height 23
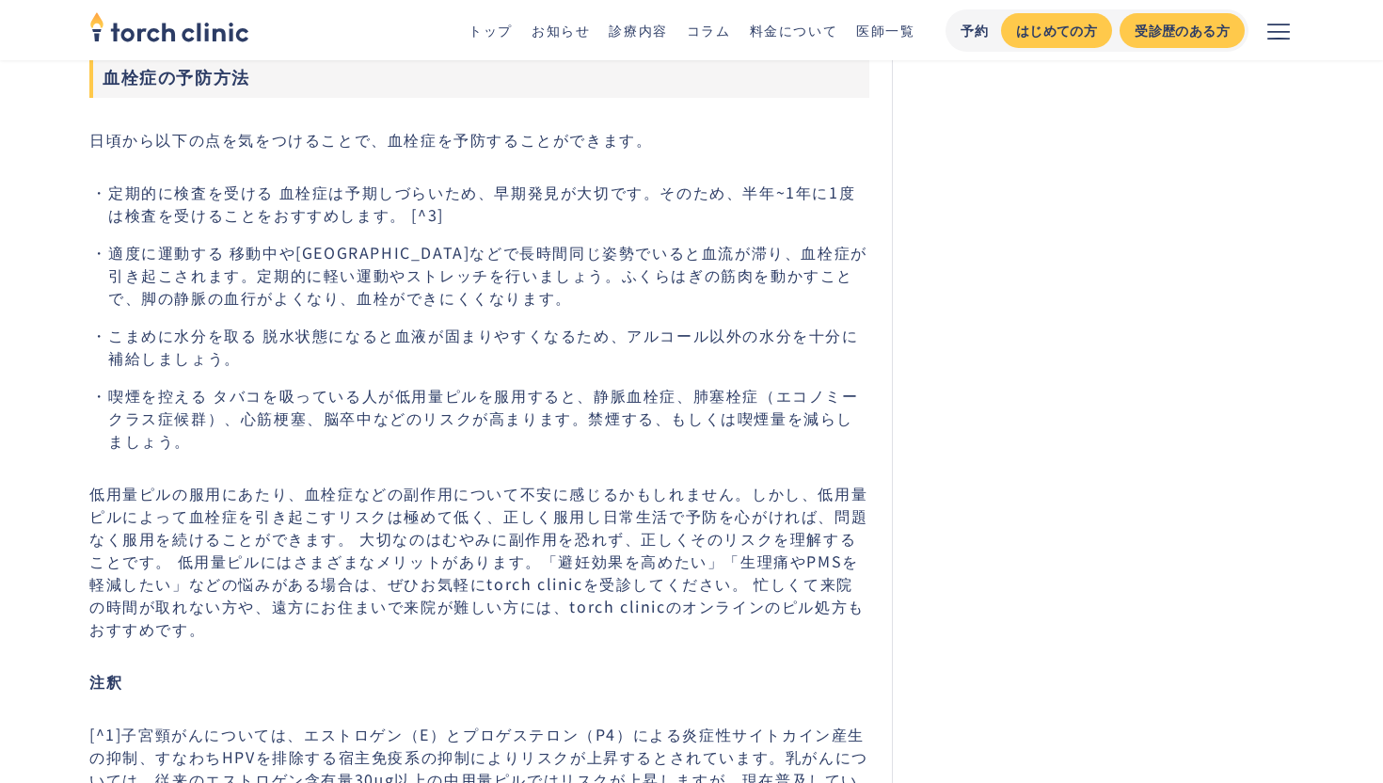
scroll to position [4345, 0]
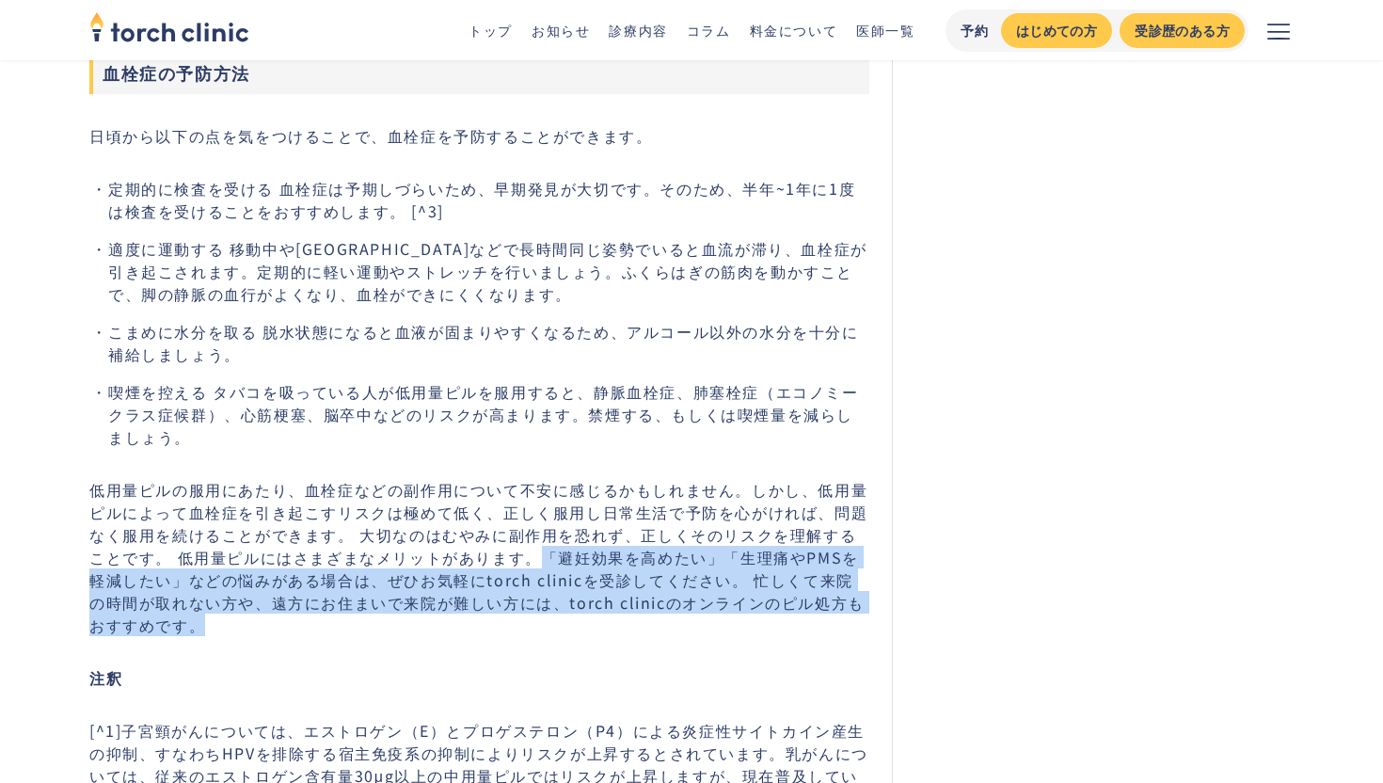
drag, startPoint x: 526, startPoint y: 565, endPoint x: 758, endPoint y: 627, distance: 240.5
click at [751, 626] on p "低用量ピルの服用にあたり、血栓症などの副作用について不安に感じるかもしれません。しかし、低用量ピルによって血栓症を引き起こすリスクは極めて低く、正しく服用し日…" at bounding box center [479, 557] width 780 height 158
